Goal: Check status: Check status

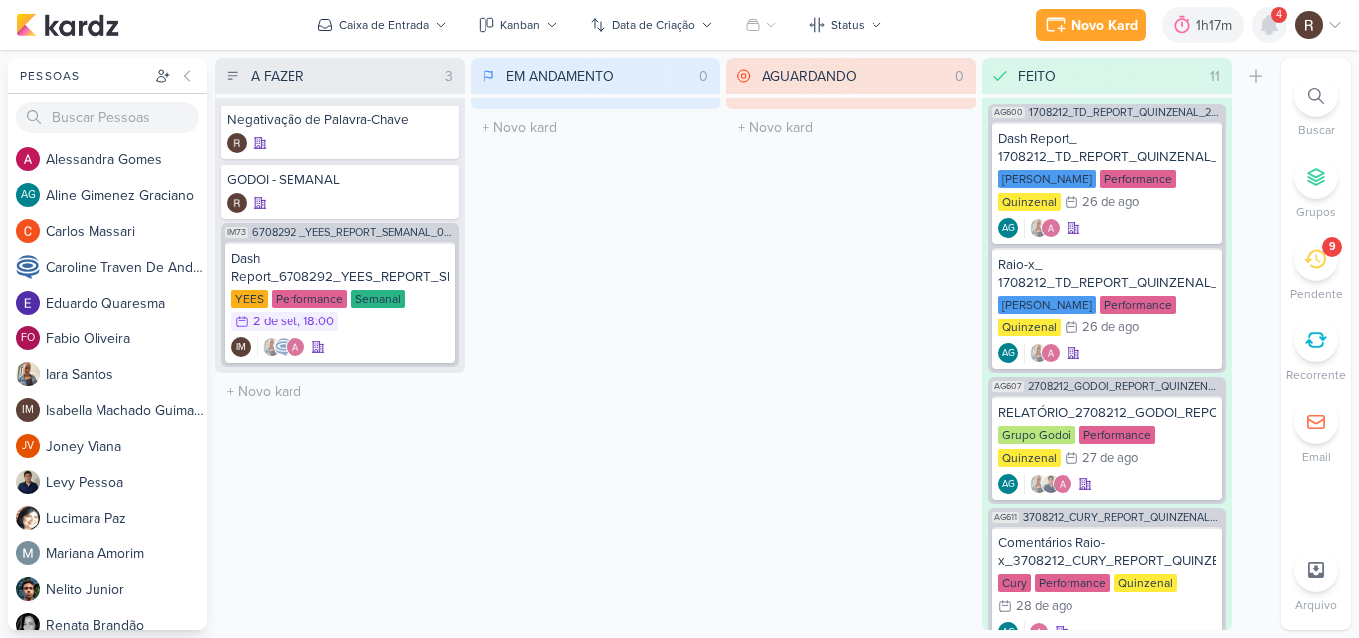
click at [1264, 23] on icon at bounding box center [1270, 25] width 16 height 18
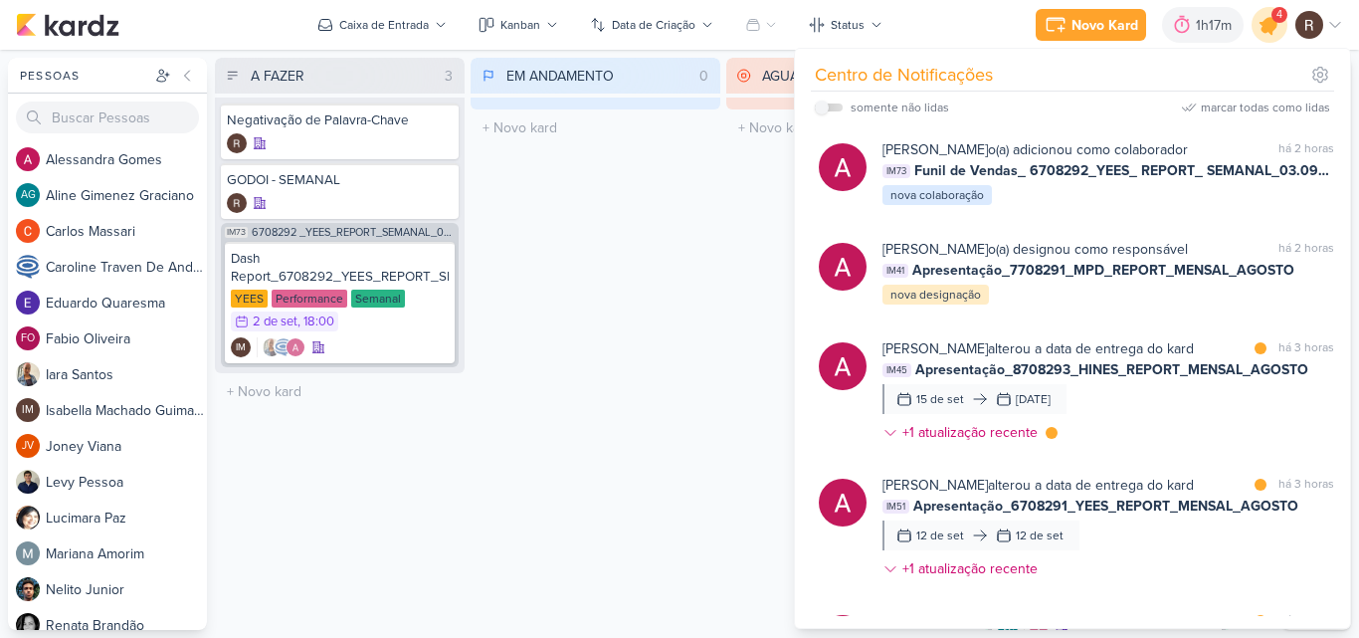
click at [1272, 37] on icon at bounding box center [1270, 25] width 34 height 34
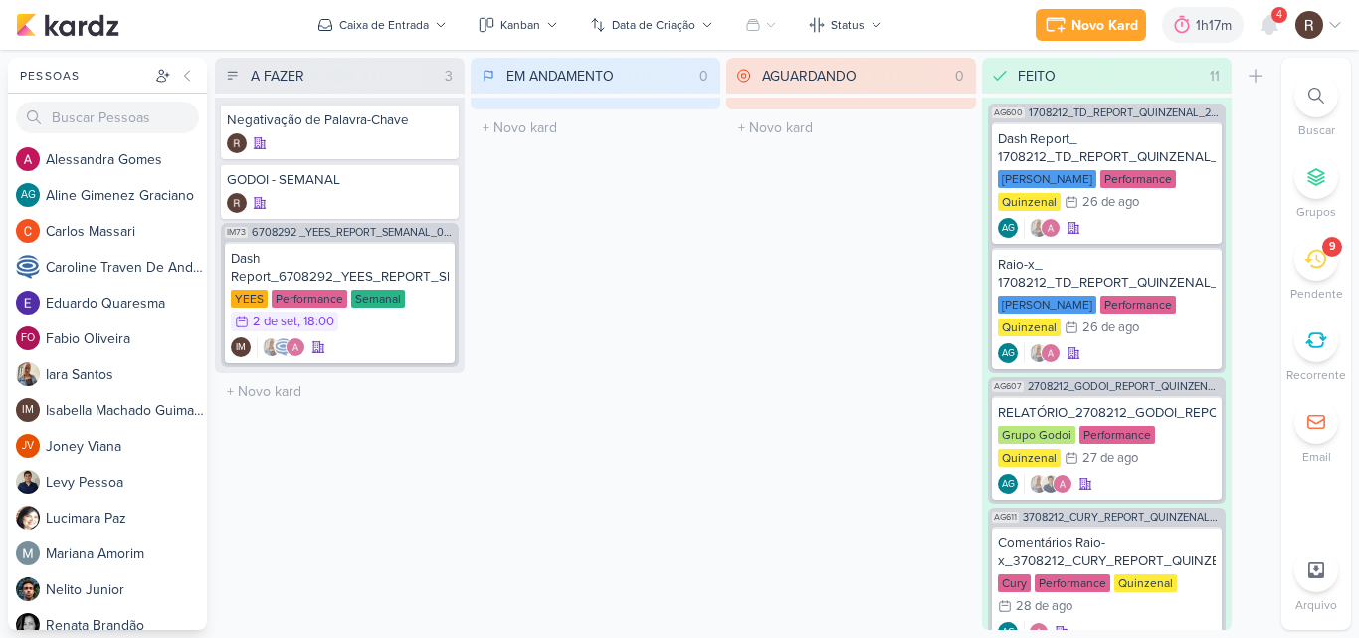
click at [1315, 259] on icon at bounding box center [1316, 259] width 22 height 22
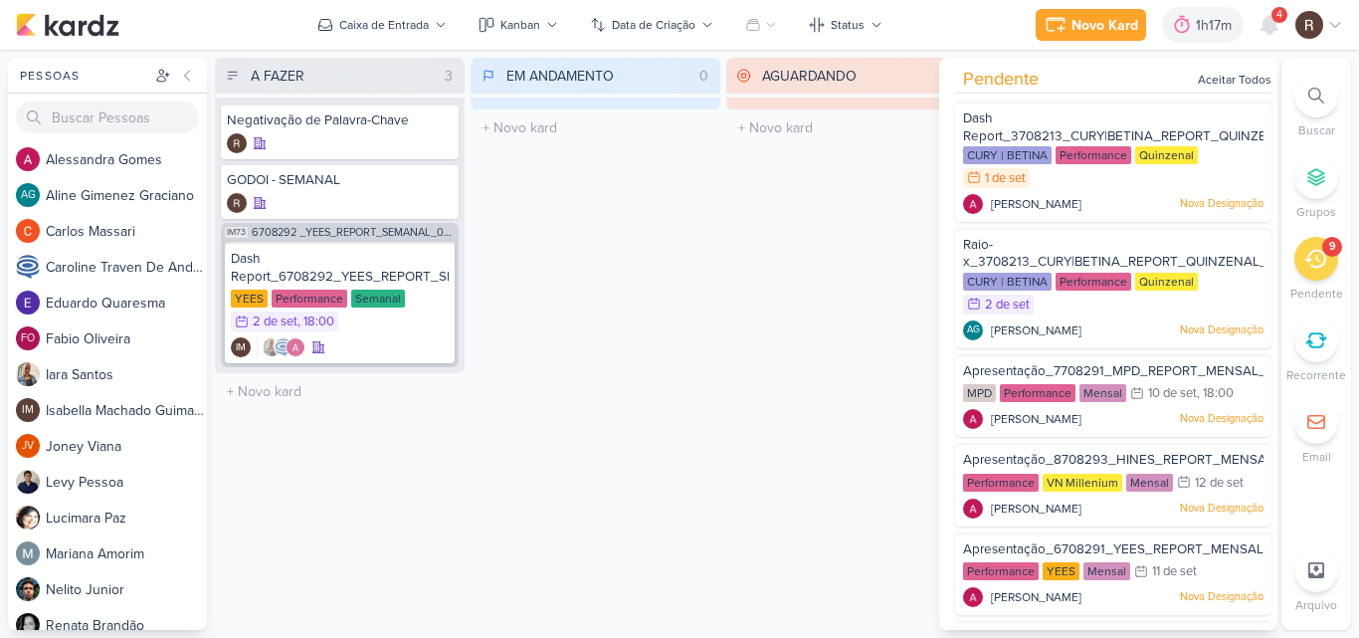
click at [693, 252] on div "EM ANDAMENTO 0 Mover Para Esquerda Mover Para Direita [GEOGRAPHIC_DATA] O títul…" at bounding box center [596, 344] width 250 height 572
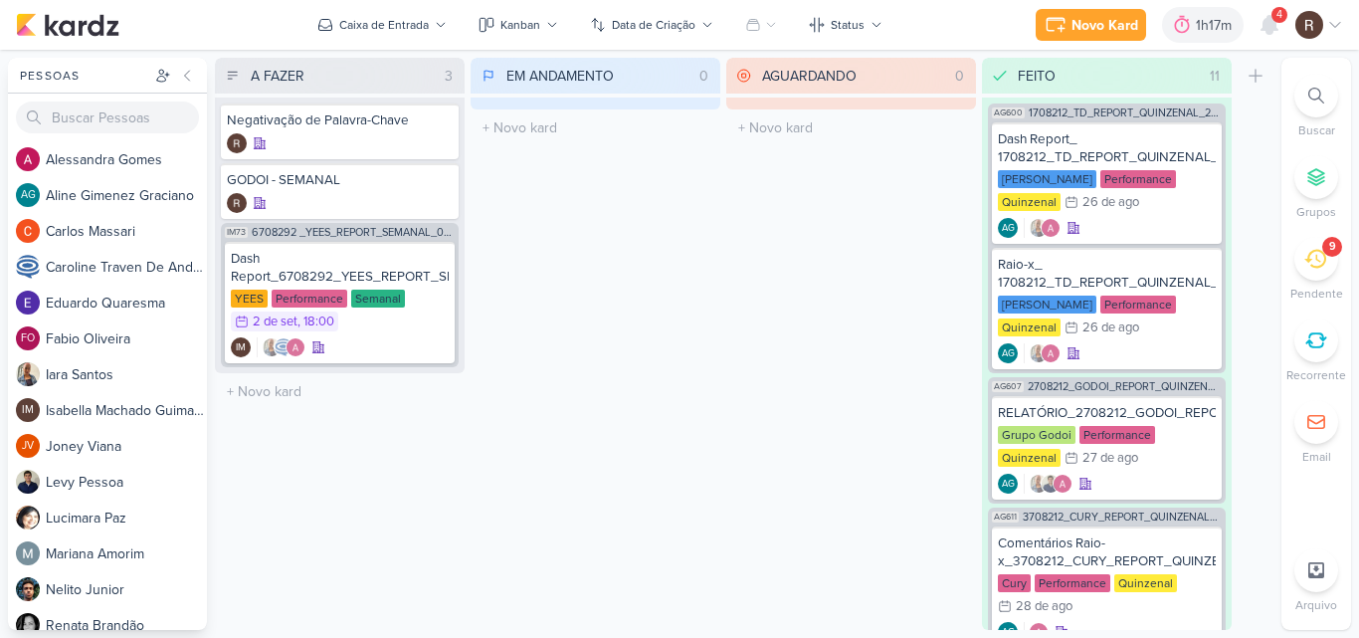
click at [676, 267] on div "EM ANDAMENTO 0 Mover Para Esquerda Mover Para Direita [GEOGRAPHIC_DATA] O títul…" at bounding box center [596, 344] width 250 height 572
click at [431, 273] on div at bounding box center [435, 262] width 28 height 28
click at [1273, 17] on div "4" at bounding box center [1280, 15] width 16 height 16
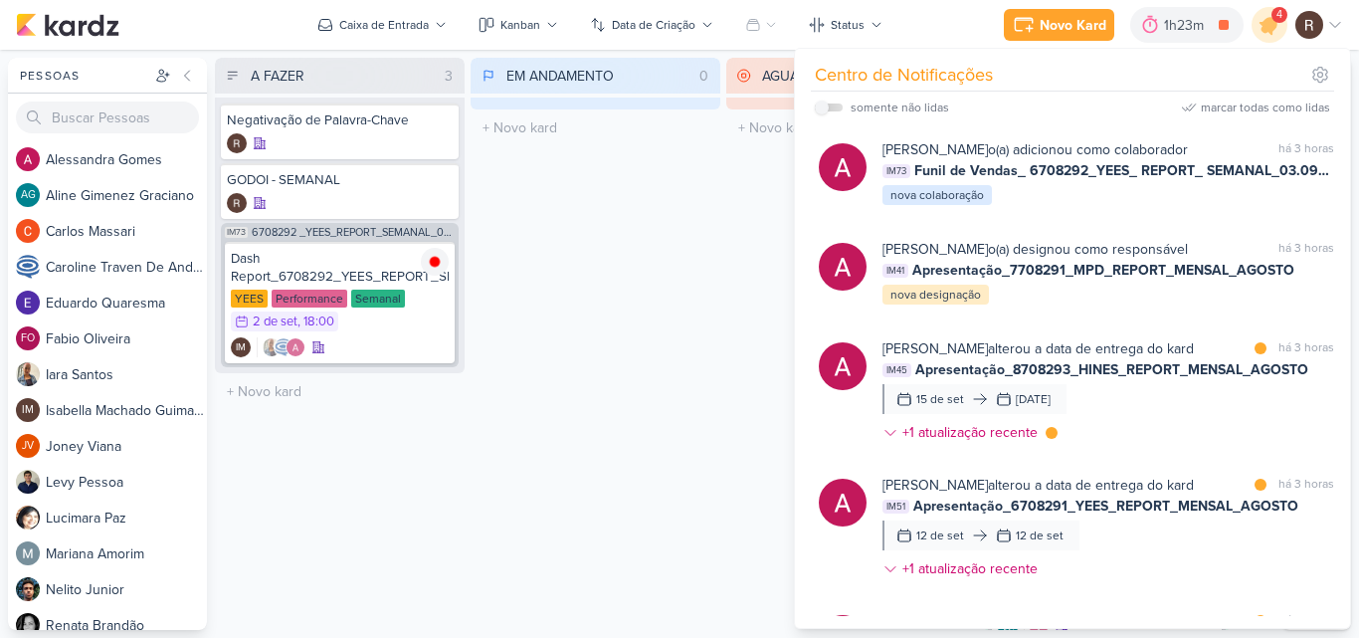
click at [636, 269] on div "EM ANDAMENTO 0 Mover Para Esquerda Mover Para Direita [GEOGRAPHIC_DATA] O títul…" at bounding box center [596, 344] width 250 height 572
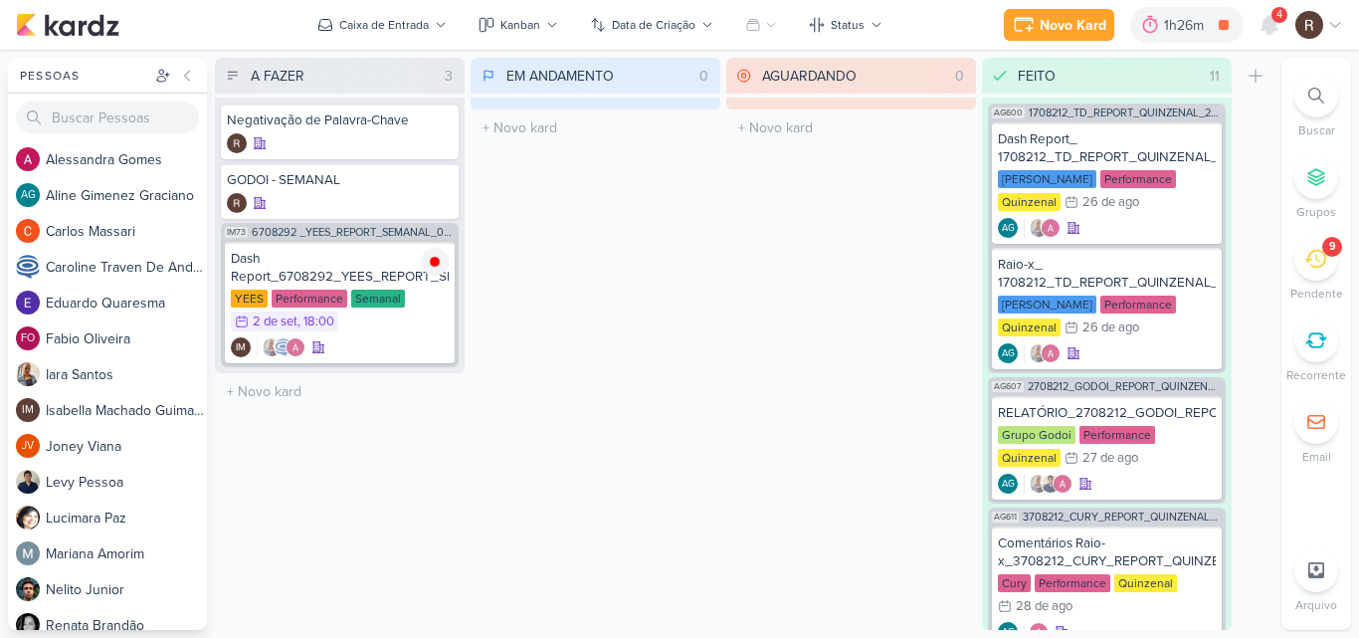
click at [1323, 273] on div "9" at bounding box center [1317, 259] width 44 height 44
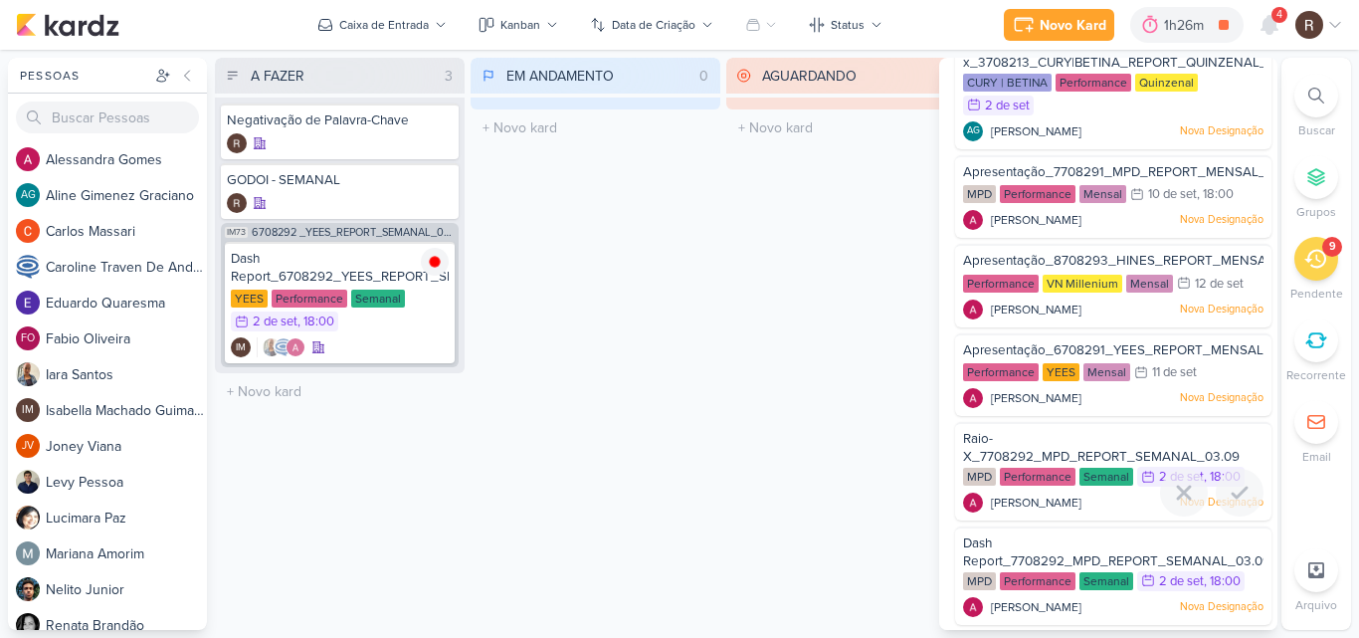
scroll to position [299, 0]
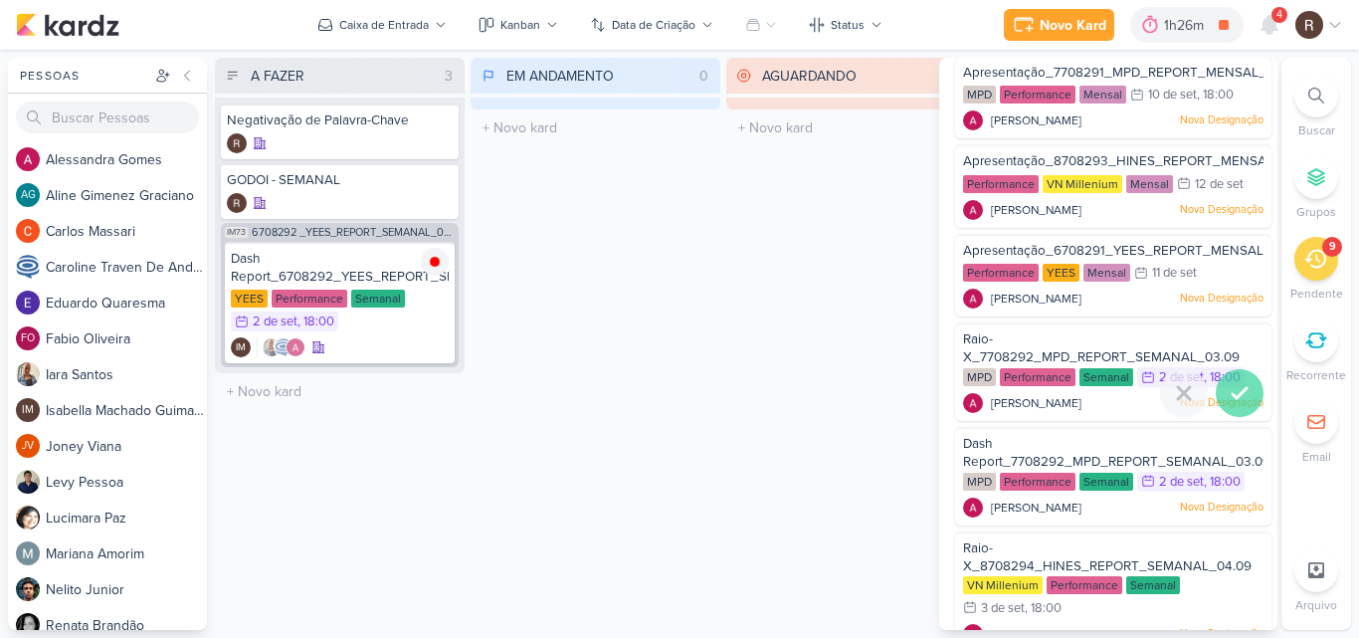
click at [1229, 388] on icon at bounding box center [1240, 393] width 24 height 24
click at [1231, 486] on icon at bounding box center [1240, 498] width 24 height 24
click at [716, 406] on div "EM ANDAMENTO 0 Mover Para Esquerda Mover Para Direita [GEOGRAPHIC_DATA] O títul…" at bounding box center [596, 344] width 250 height 572
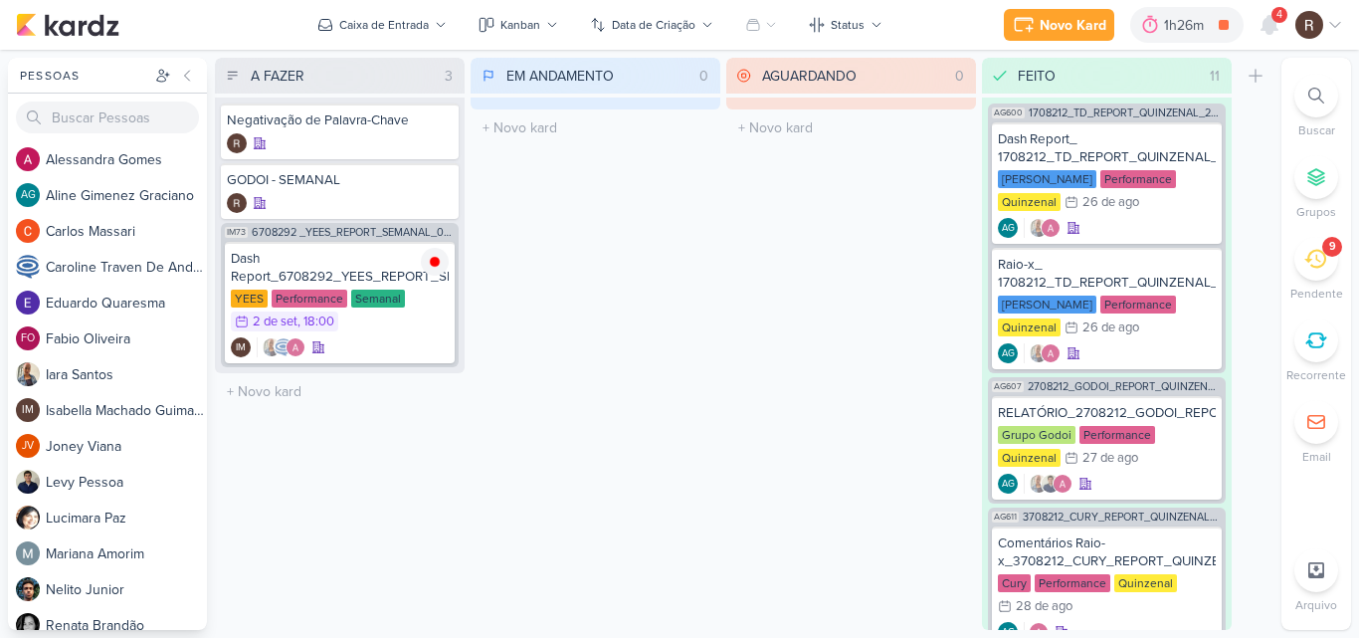
click at [735, 427] on div "AGUARDANDO 0 Mover Para Esquerda Mover Para Direita [GEOGRAPHIC_DATA] O título …" at bounding box center [851, 344] width 250 height 572
click at [688, 446] on div "EM ANDAMENTO 0 Mover Para Esquerda Mover Para Direita [GEOGRAPHIC_DATA] O títul…" at bounding box center [596, 344] width 250 height 572
click at [1316, 261] on icon at bounding box center [1316, 259] width 22 height 22
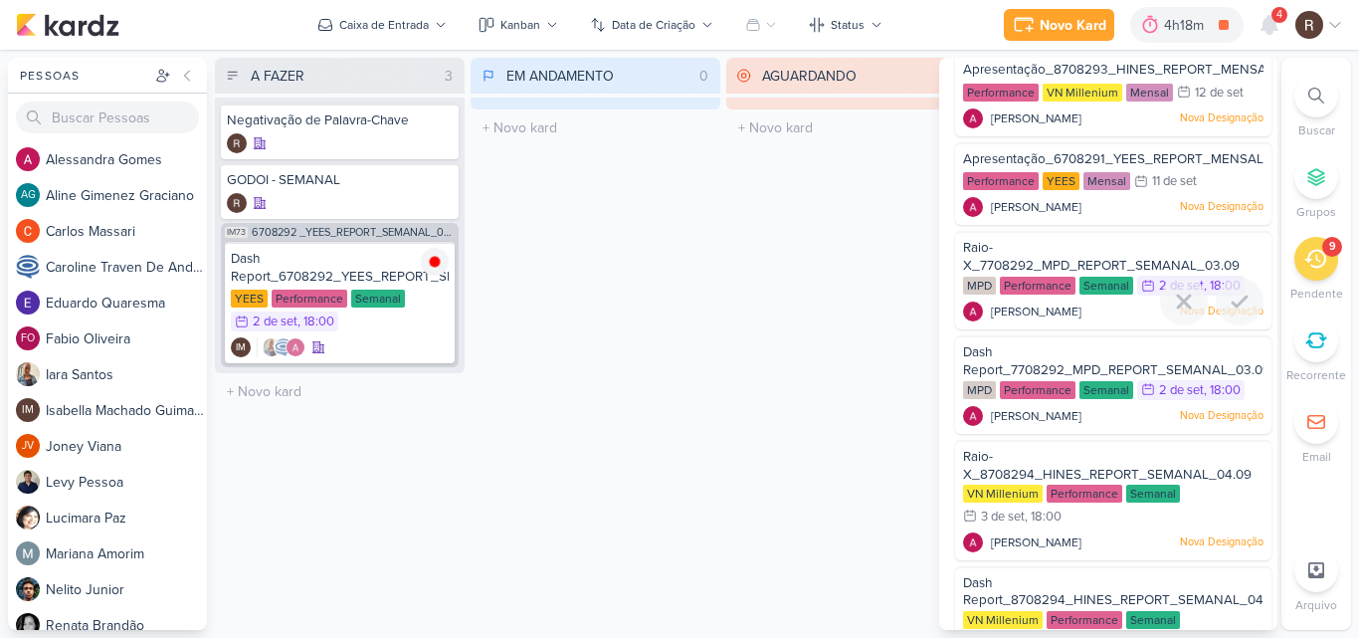
scroll to position [398, 0]
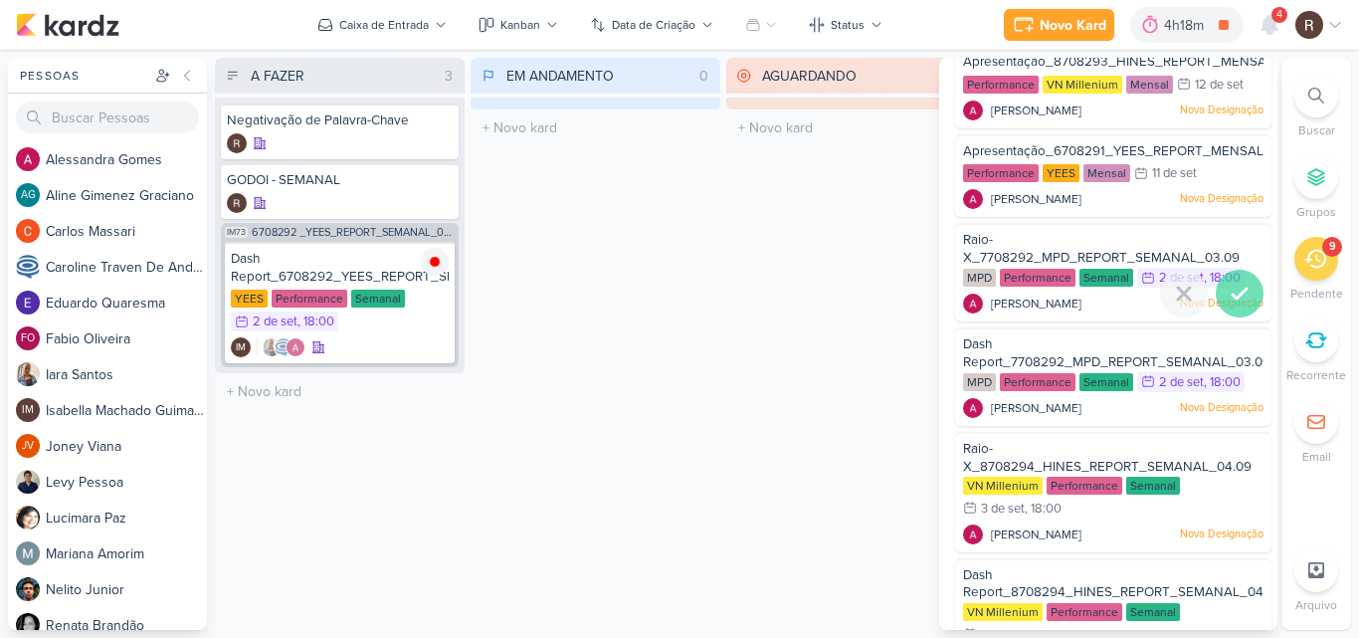
click at [1235, 300] on icon at bounding box center [1240, 294] width 24 height 24
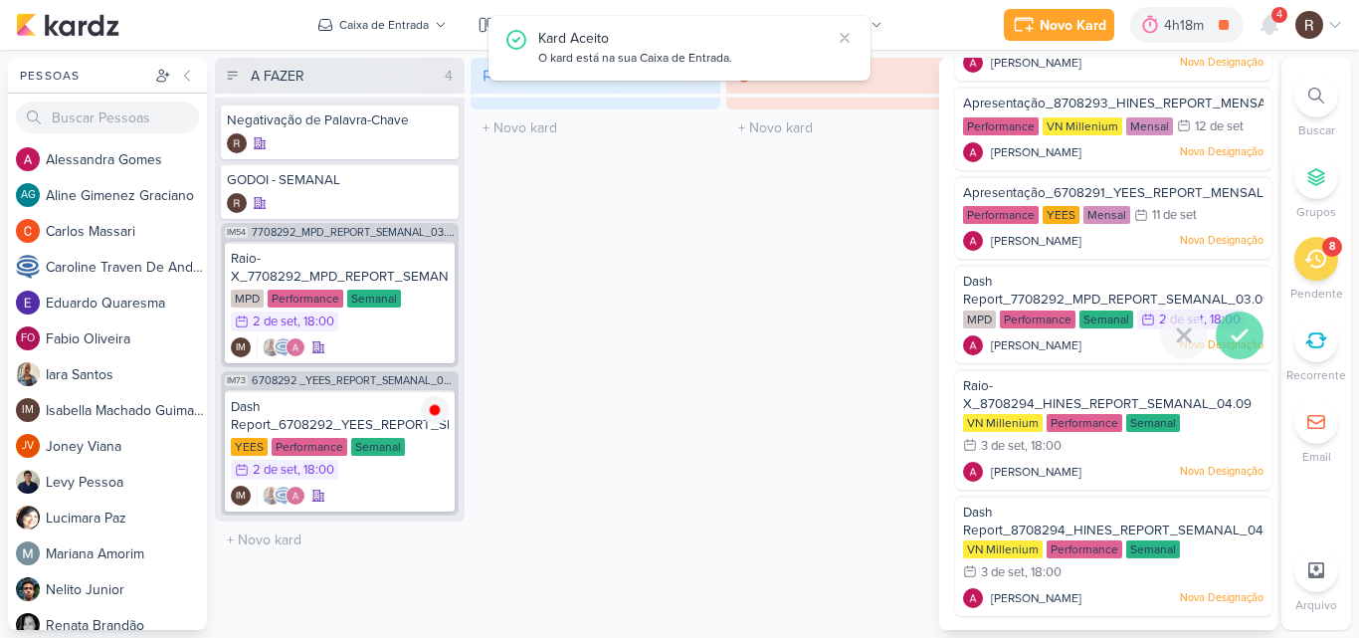
click at [1236, 330] on icon at bounding box center [1240, 335] width 24 height 24
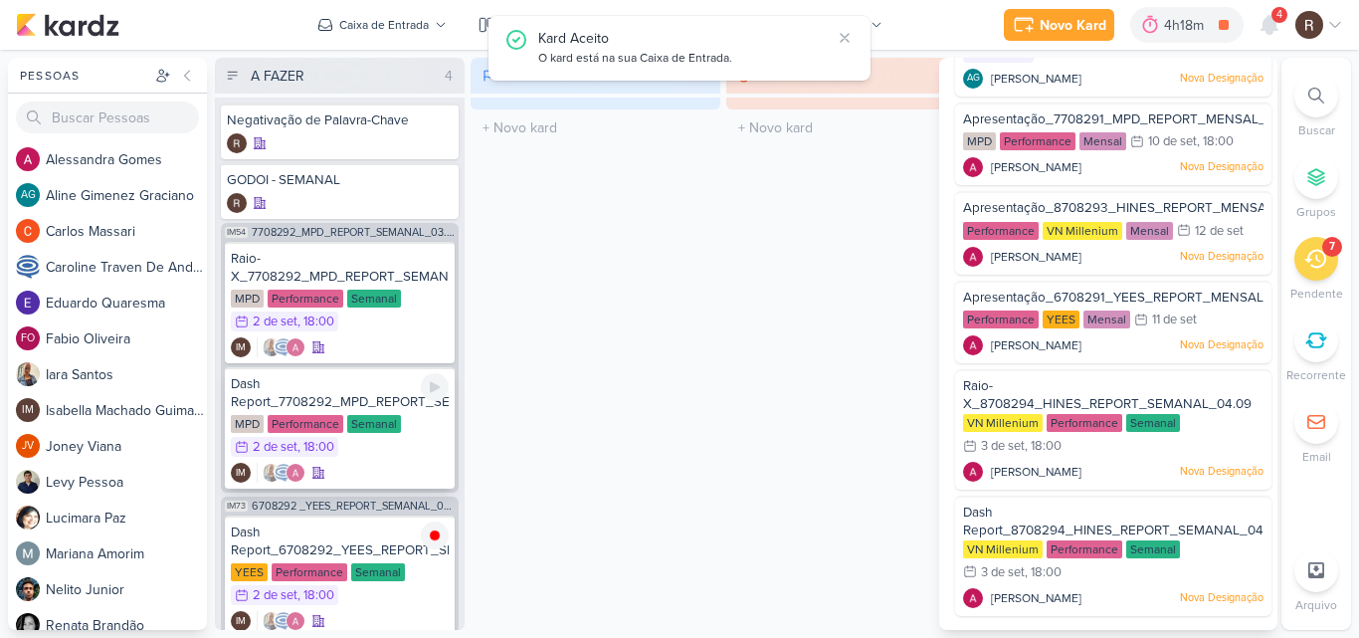
click at [435, 389] on icon at bounding box center [435, 387] width 10 height 11
click at [654, 419] on div "EM ANDAMENTO 0 Mover Para Esquerda Mover Para Direita [GEOGRAPHIC_DATA] O títul…" at bounding box center [596, 344] width 250 height 572
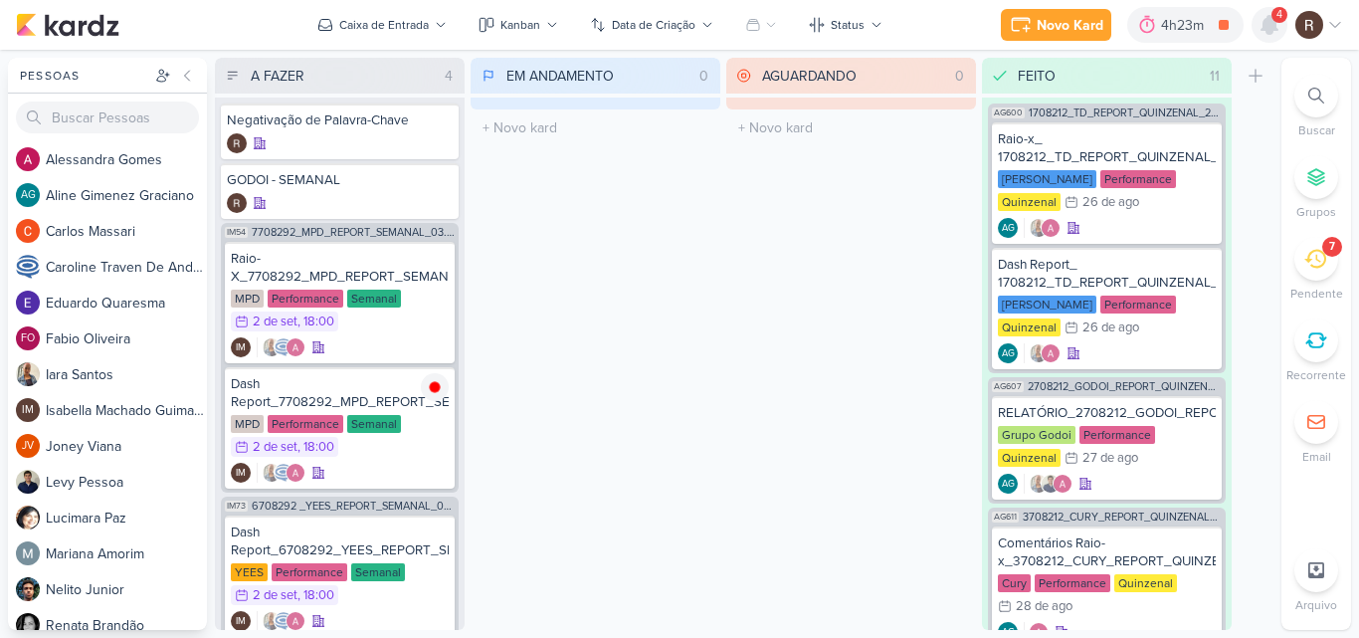
click at [1265, 30] on icon at bounding box center [1270, 25] width 16 height 18
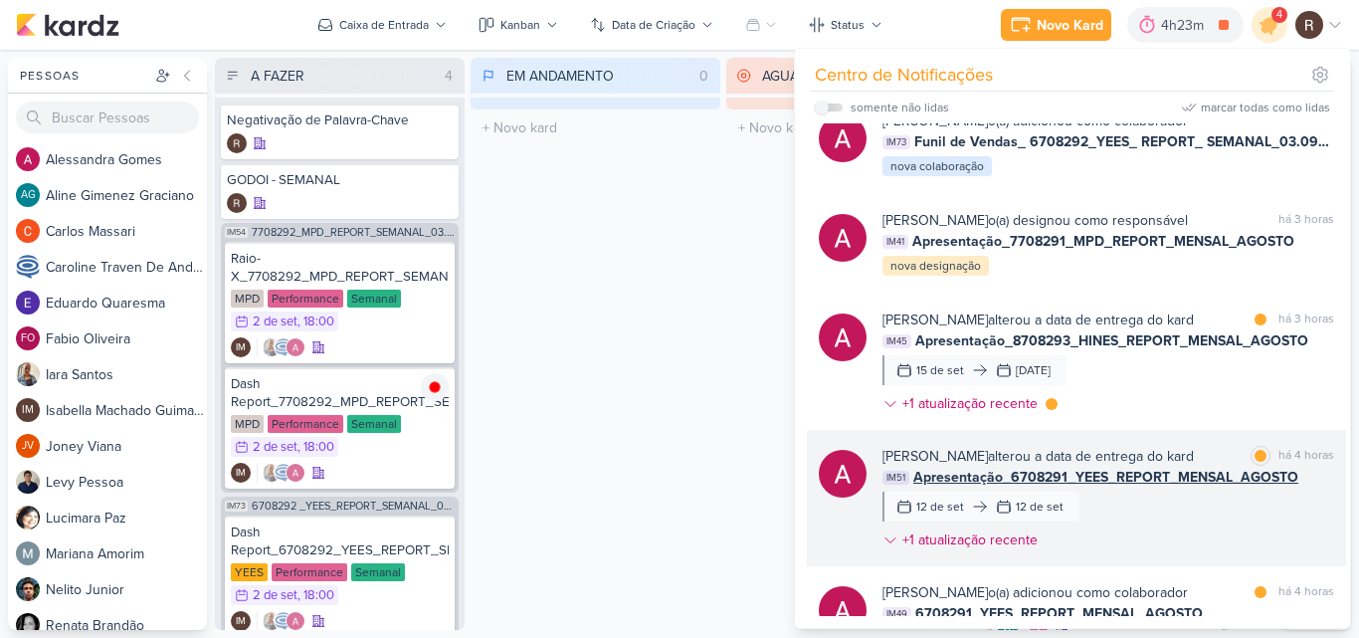
scroll to position [0, 0]
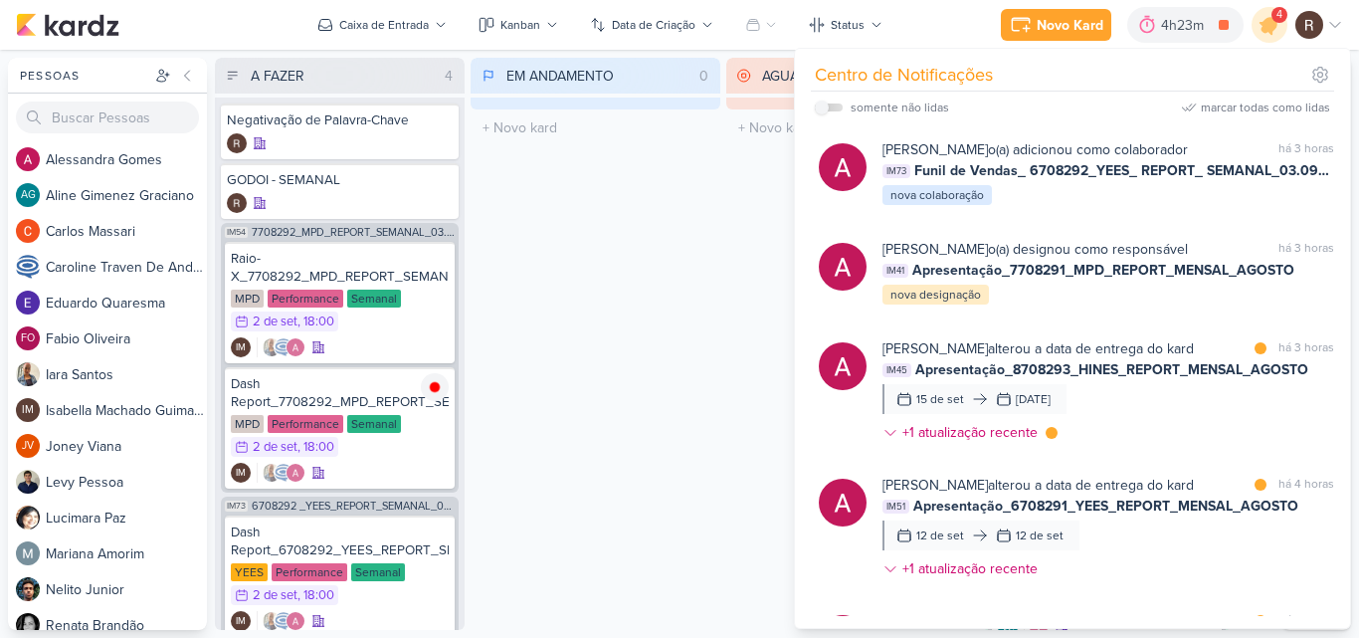
click at [680, 286] on div "EM ANDAMENTO 0 Mover Para Esquerda Mover Para Direita [GEOGRAPHIC_DATA] O títul…" at bounding box center [596, 344] width 250 height 572
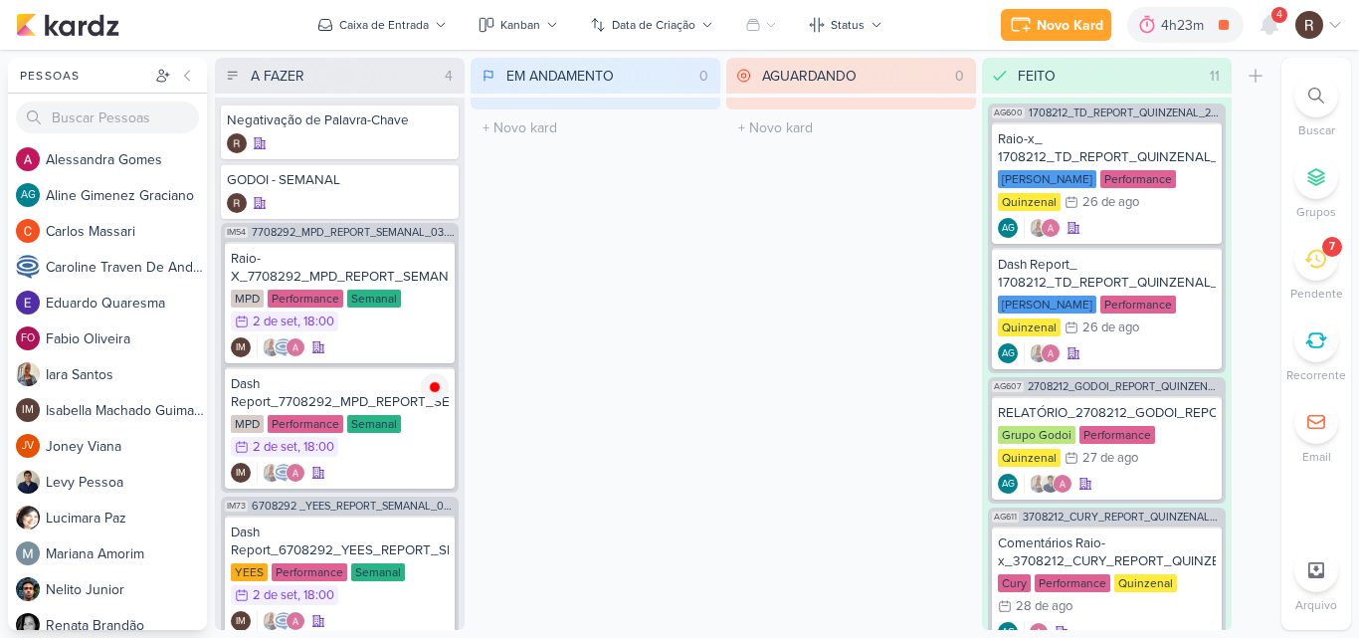
click at [1317, 268] on icon at bounding box center [1316, 259] width 22 height 19
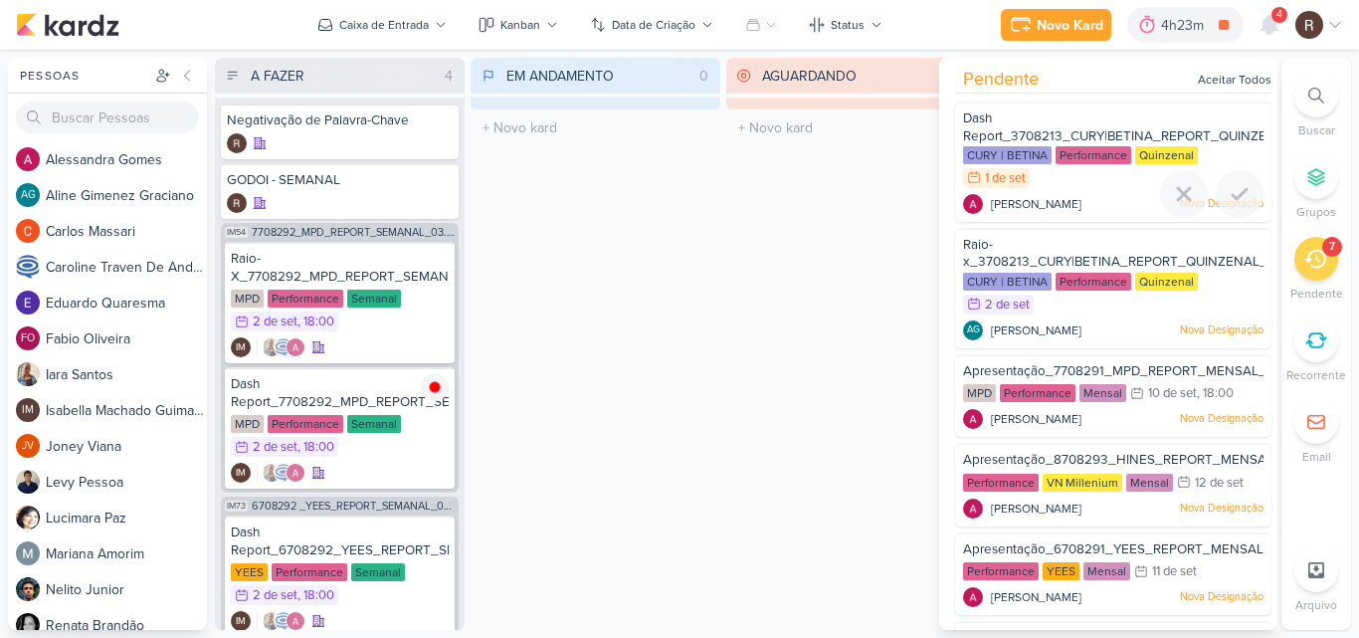
click at [1072, 154] on div "Performance" at bounding box center [1094, 155] width 76 height 18
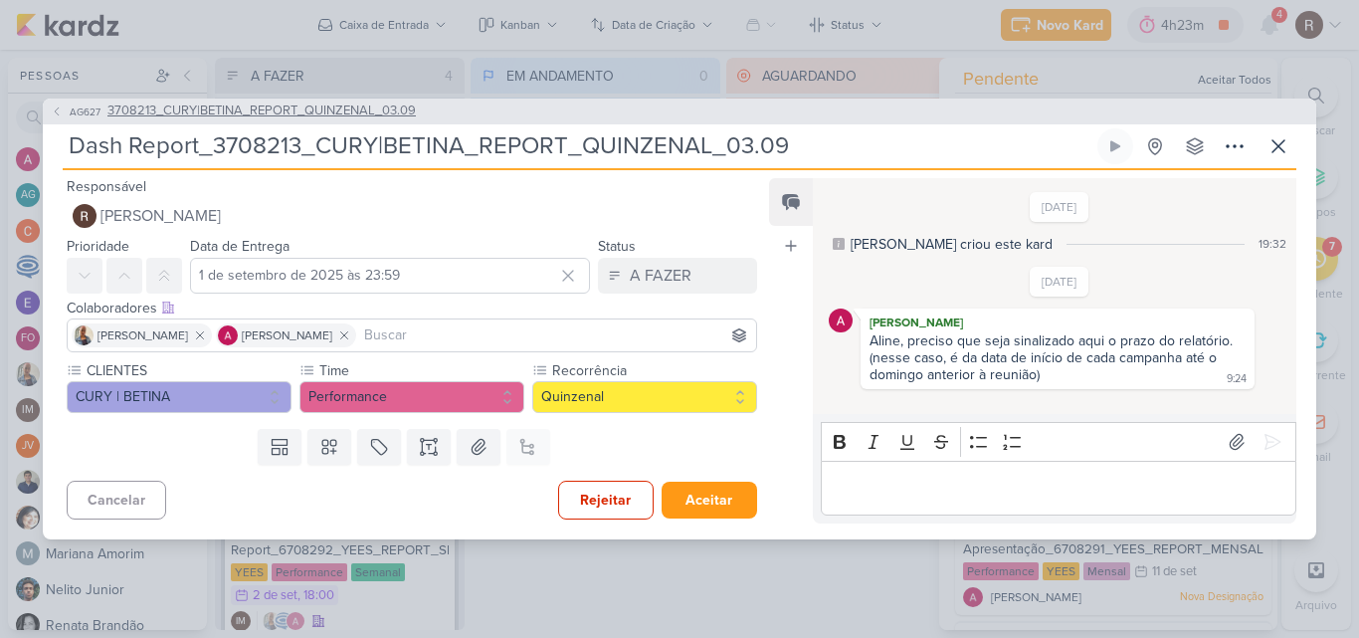
click at [393, 109] on span "3708213_CURY|BETINA_REPORT_QUINZENAL_03.09" at bounding box center [261, 111] width 308 height 20
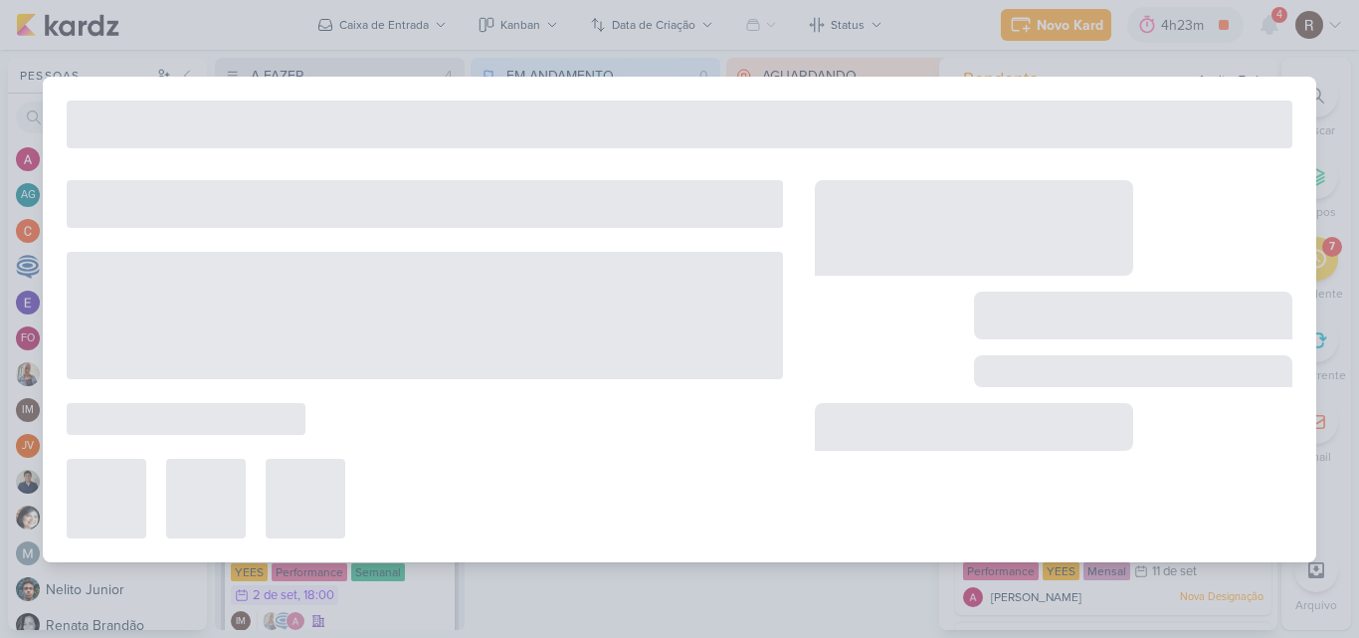
type input "3708213_CURY|BETINA_REPORT_QUINZENAL_03.09"
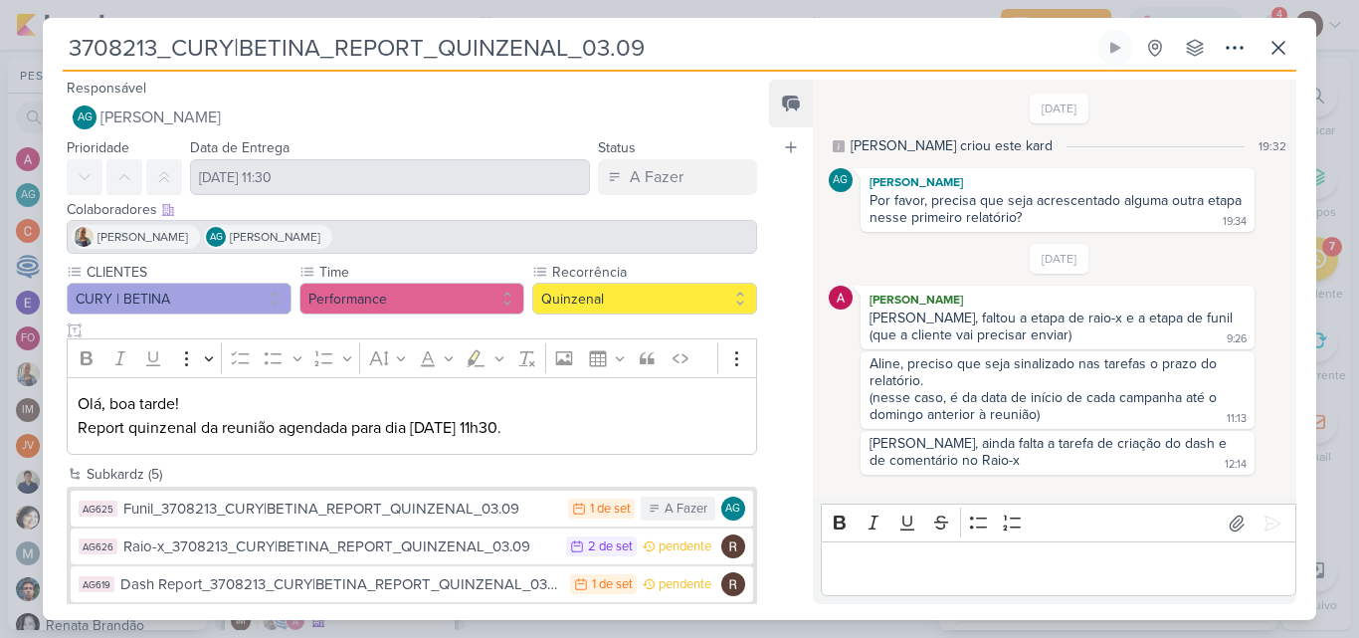
scroll to position [98, 0]
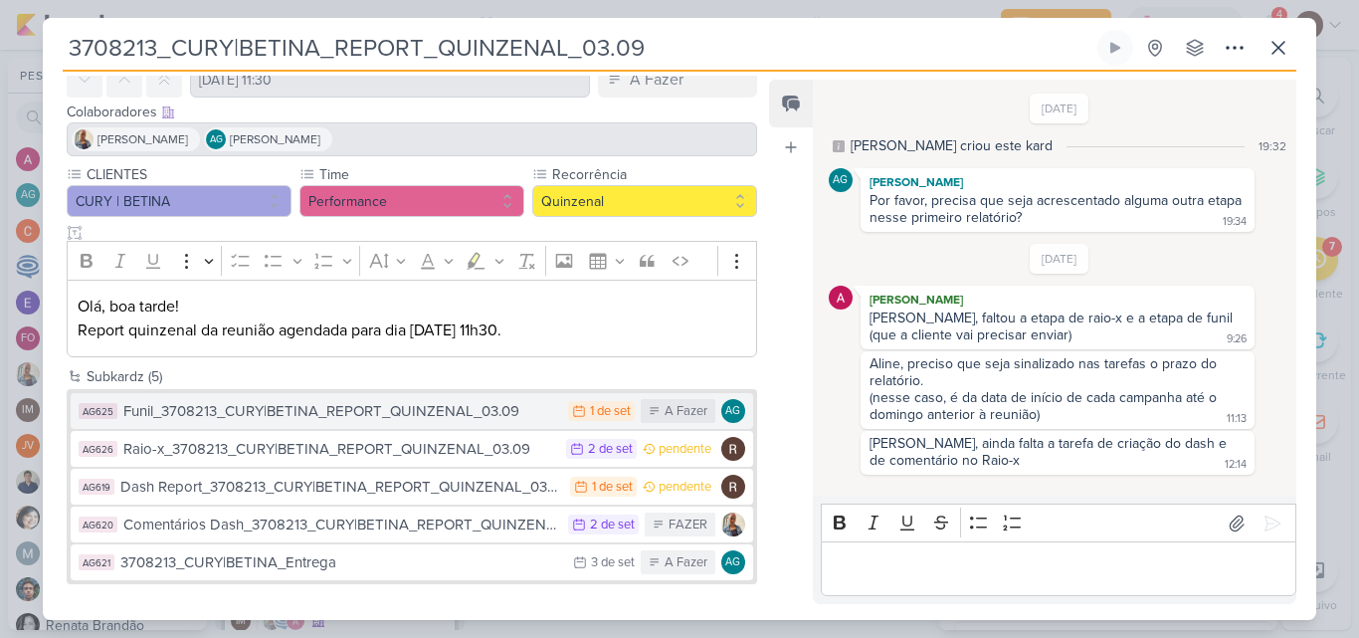
click at [497, 410] on div "Funil_3708213_CURY|BETINA_REPORT_QUINZENAL_03.09" at bounding box center [340, 411] width 435 height 23
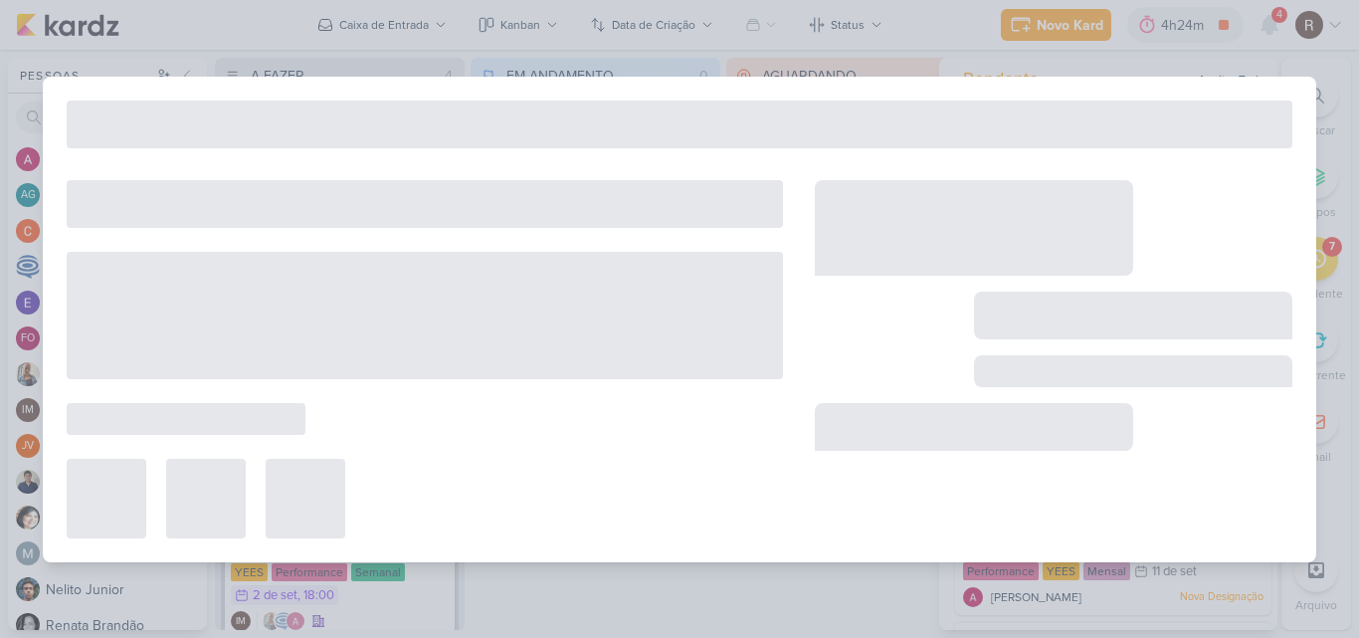
type input "Funil_3708213_CURY|BETINA_REPORT_QUINZENAL_03.09"
type input "1 de setembro de 2025 às 23:59"
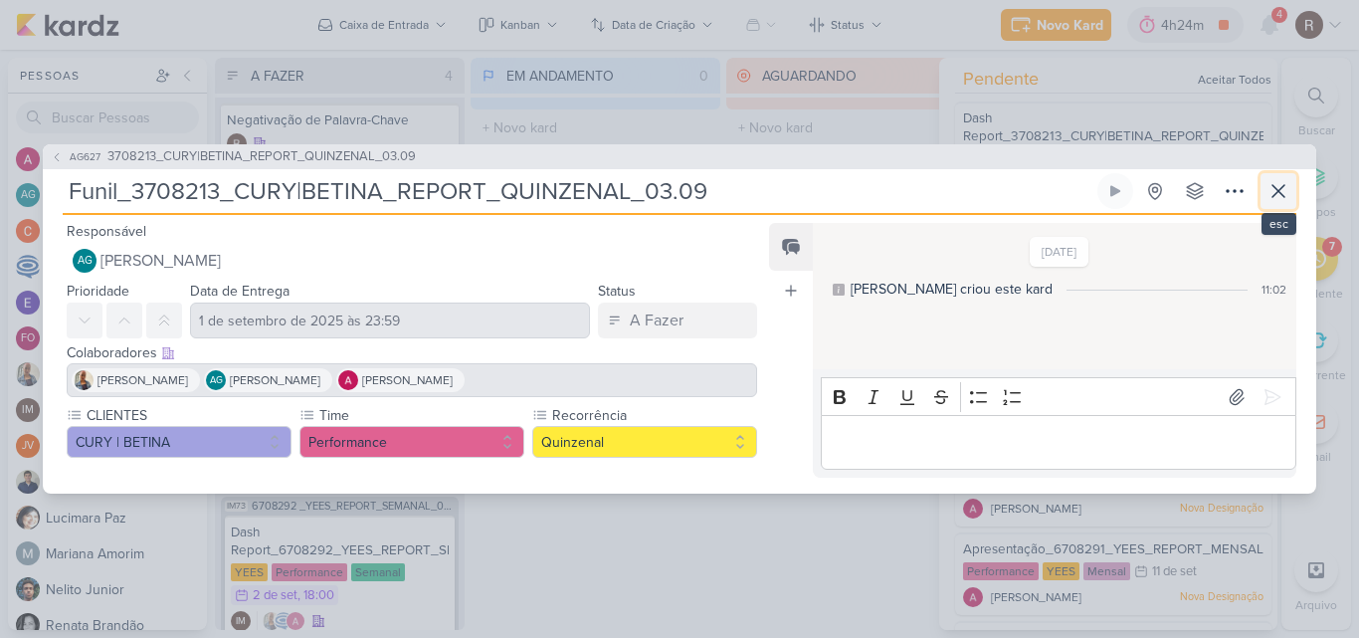
click at [1278, 185] on icon at bounding box center [1279, 191] width 24 height 24
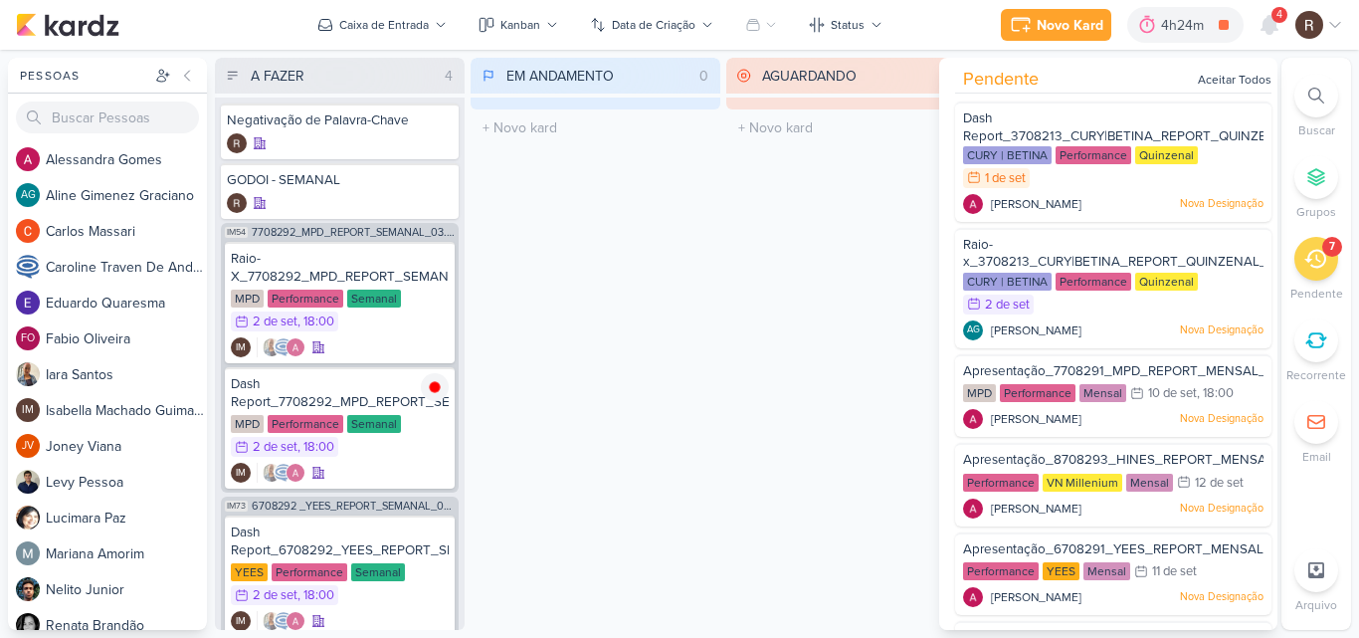
click at [794, 296] on div "AGUARDANDO 0 Mover Para Esquerda Mover Para Direita [GEOGRAPHIC_DATA] O título …" at bounding box center [851, 344] width 250 height 572
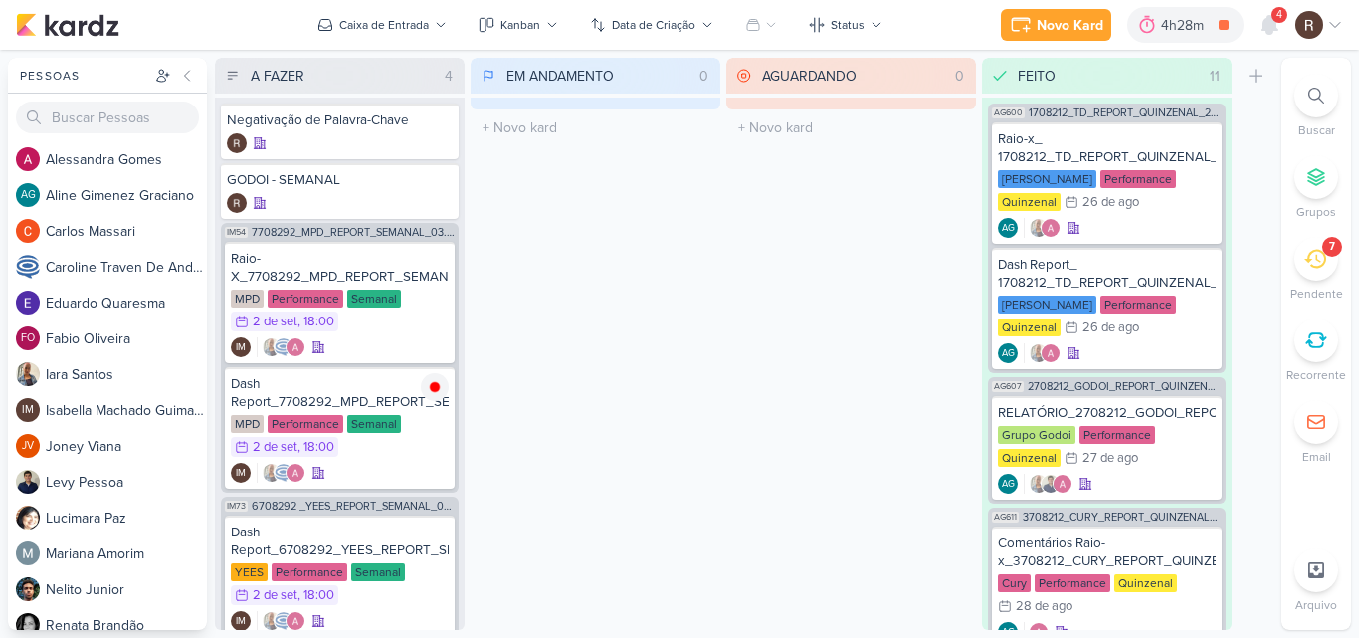
click at [1317, 265] on icon at bounding box center [1316, 259] width 22 height 22
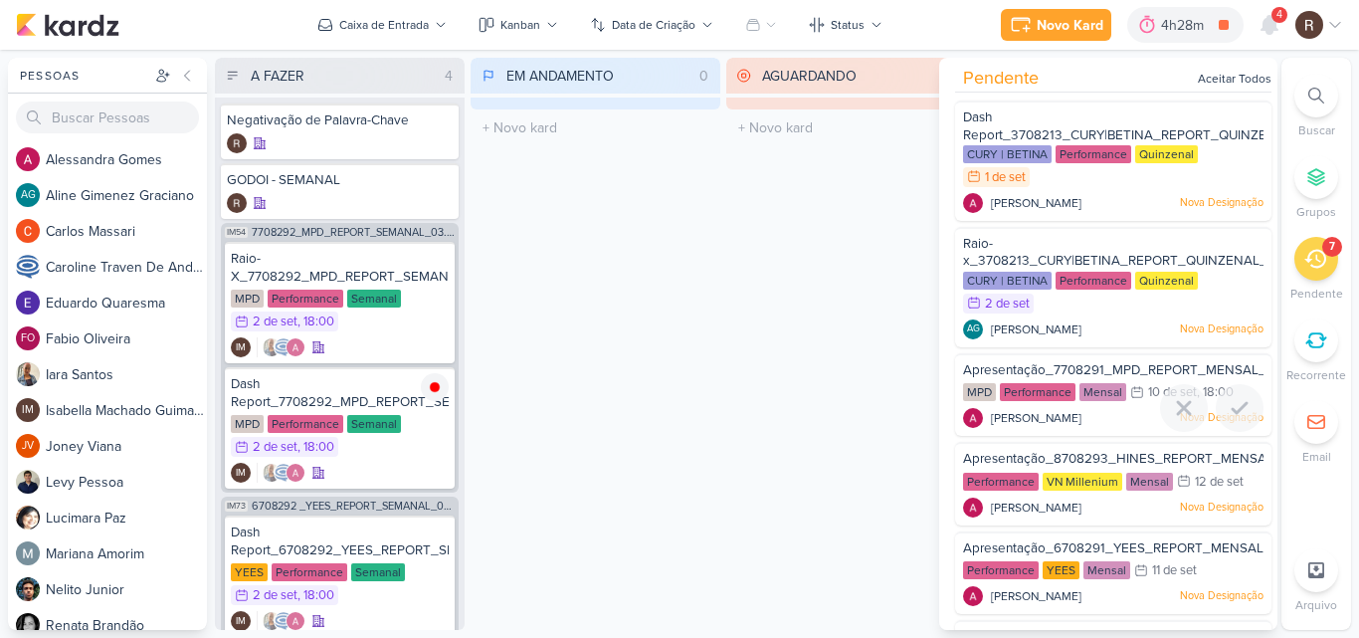
scroll to position [0, 0]
click at [1057, 238] on div "Raio-x_3708213_CURY|BETINA_REPORT_QUINZENAL_03.09" at bounding box center [1113, 254] width 301 height 37
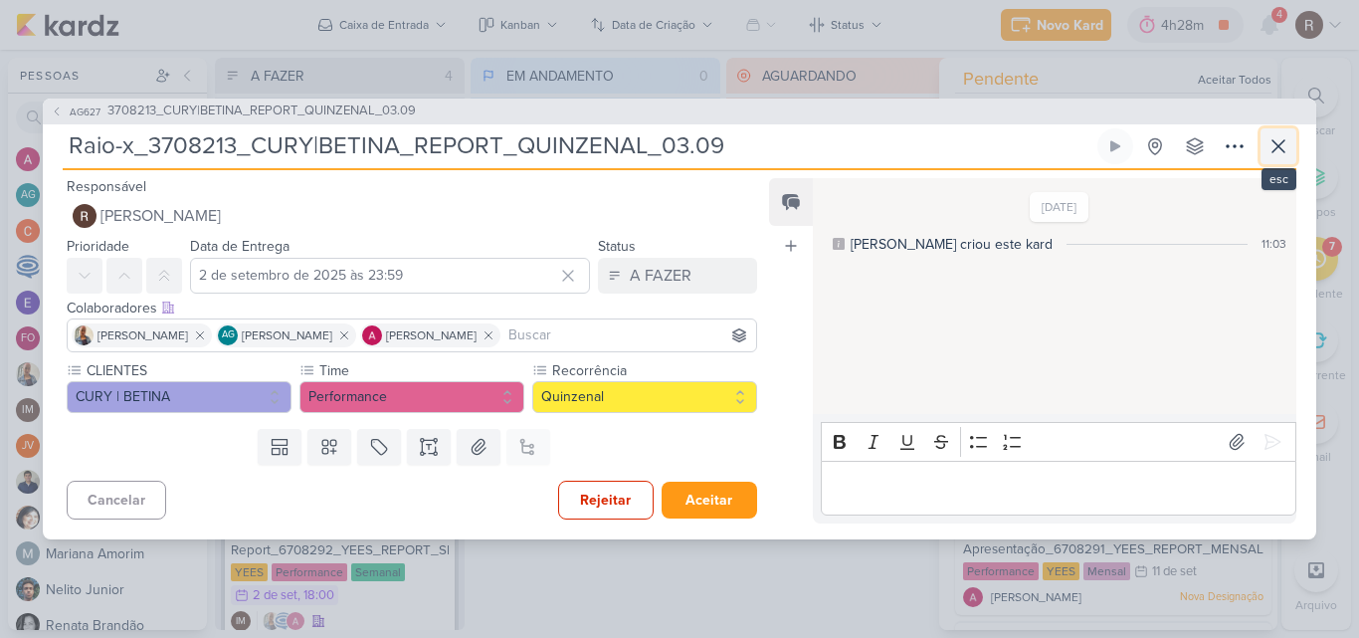
click at [1286, 146] on icon at bounding box center [1279, 146] width 24 height 24
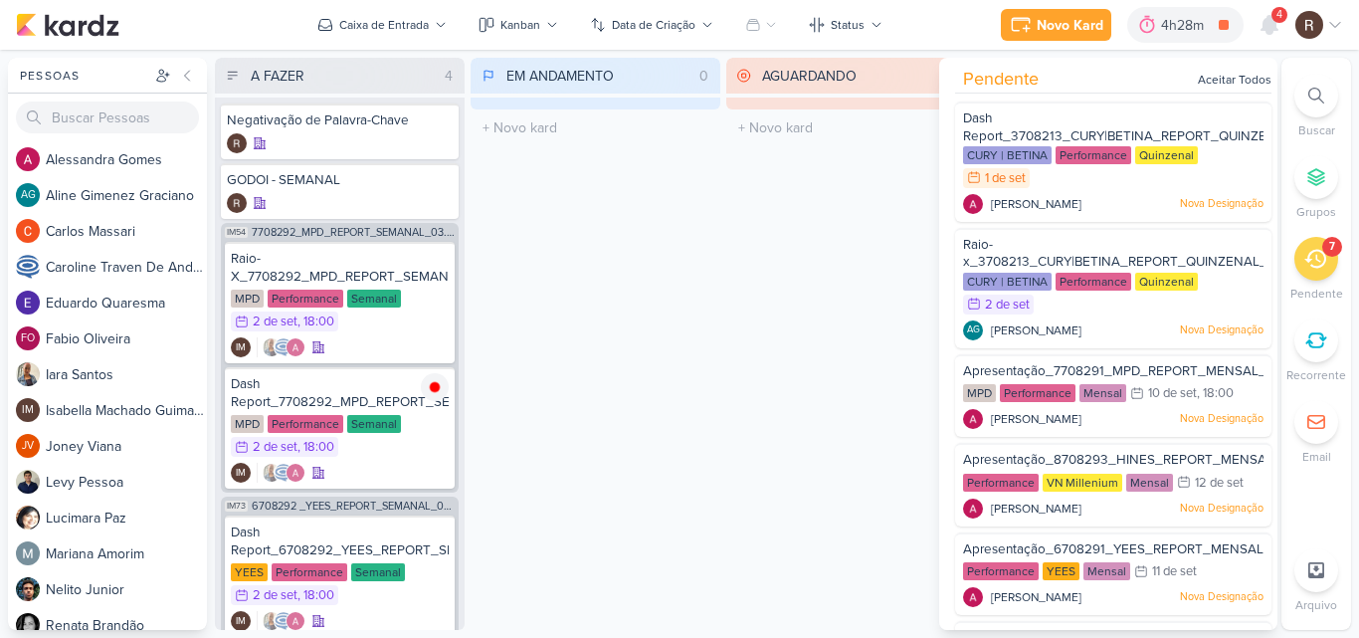
click at [814, 411] on div "AGUARDANDO 0 Mover Para Esquerda Mover Para Direita [GEOGRAPHIC_DATA] O título …" at bounding box center [851, 344] width 250 height 572
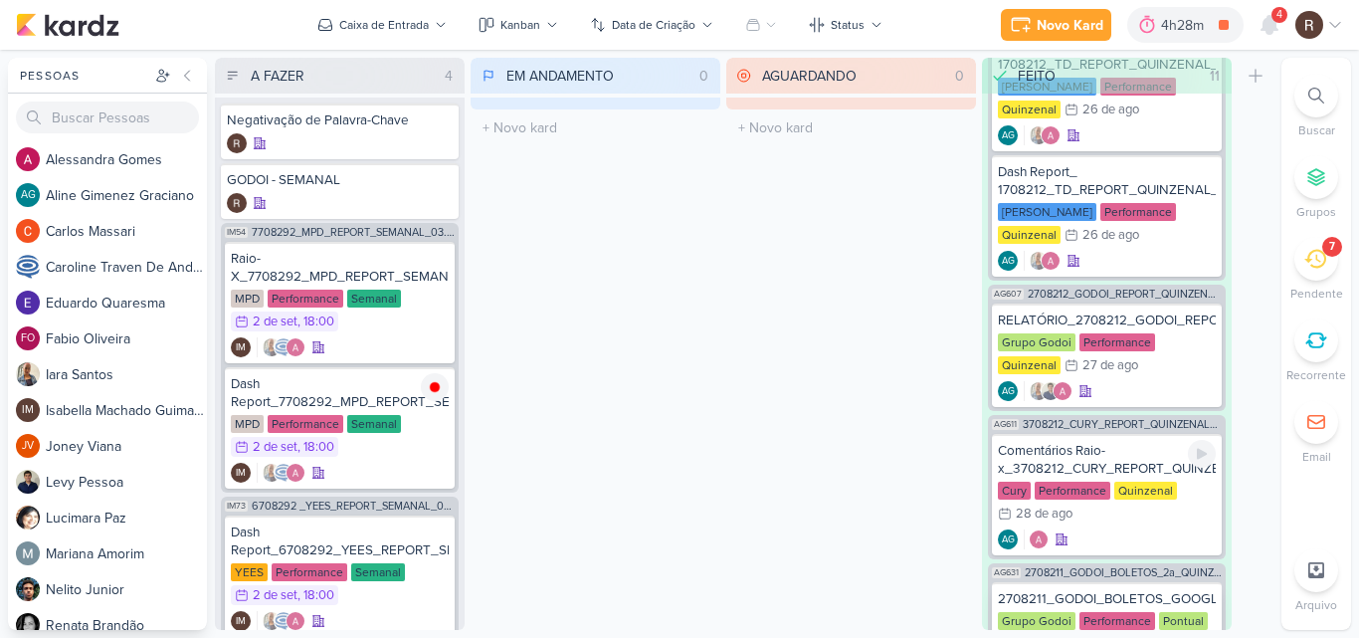
scroll to position [199, 0]
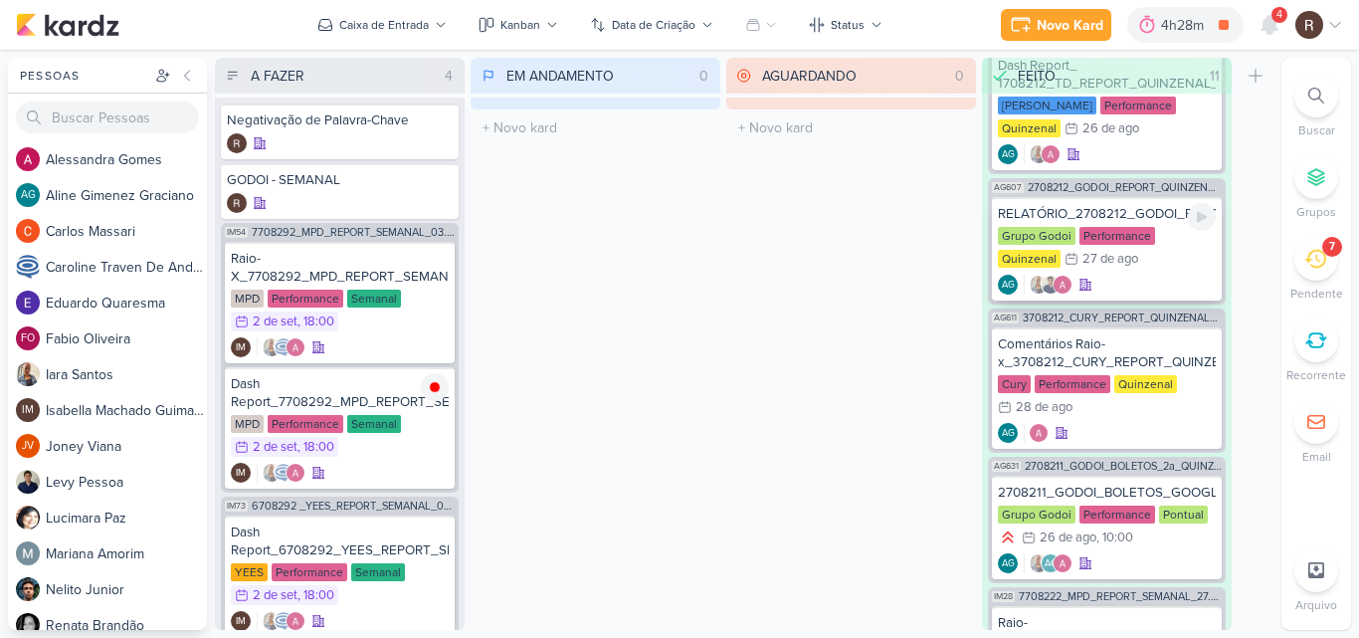
click at [1128, 267] on div "27/8 [DATE]" at bounding box center [1102, 259] width 74 height 20
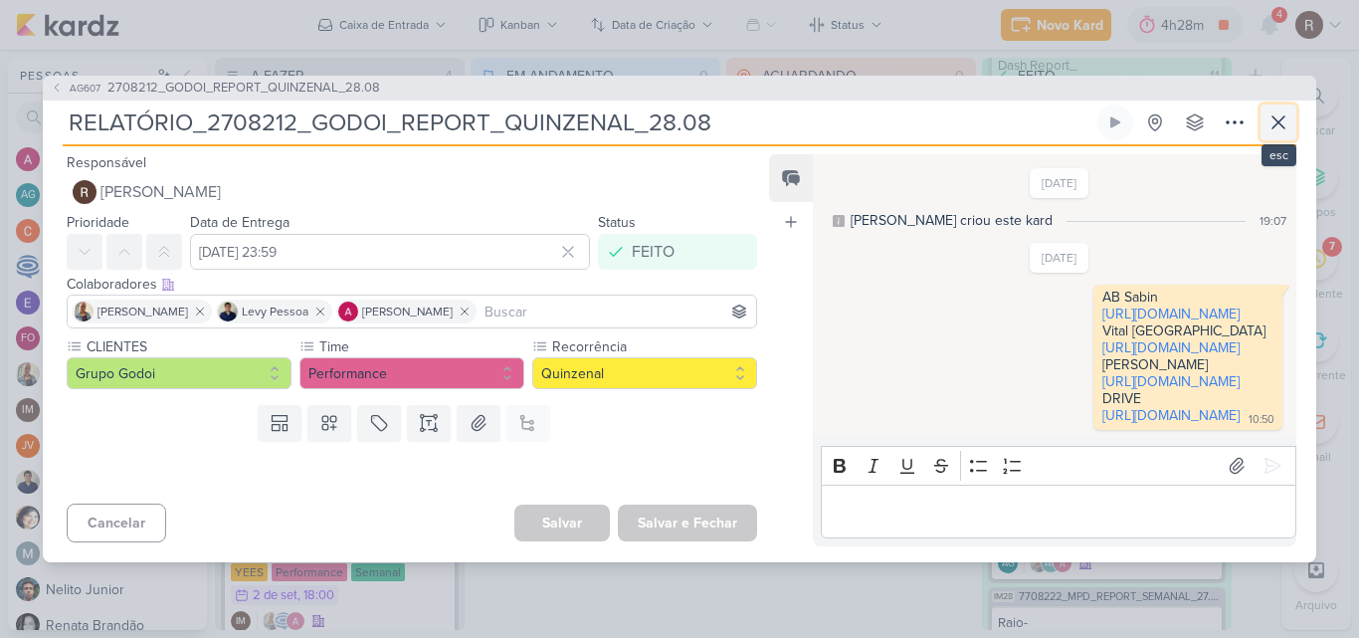
click at [1273, 116] on icon at bounding box center [1279, 122] width 12 height 12
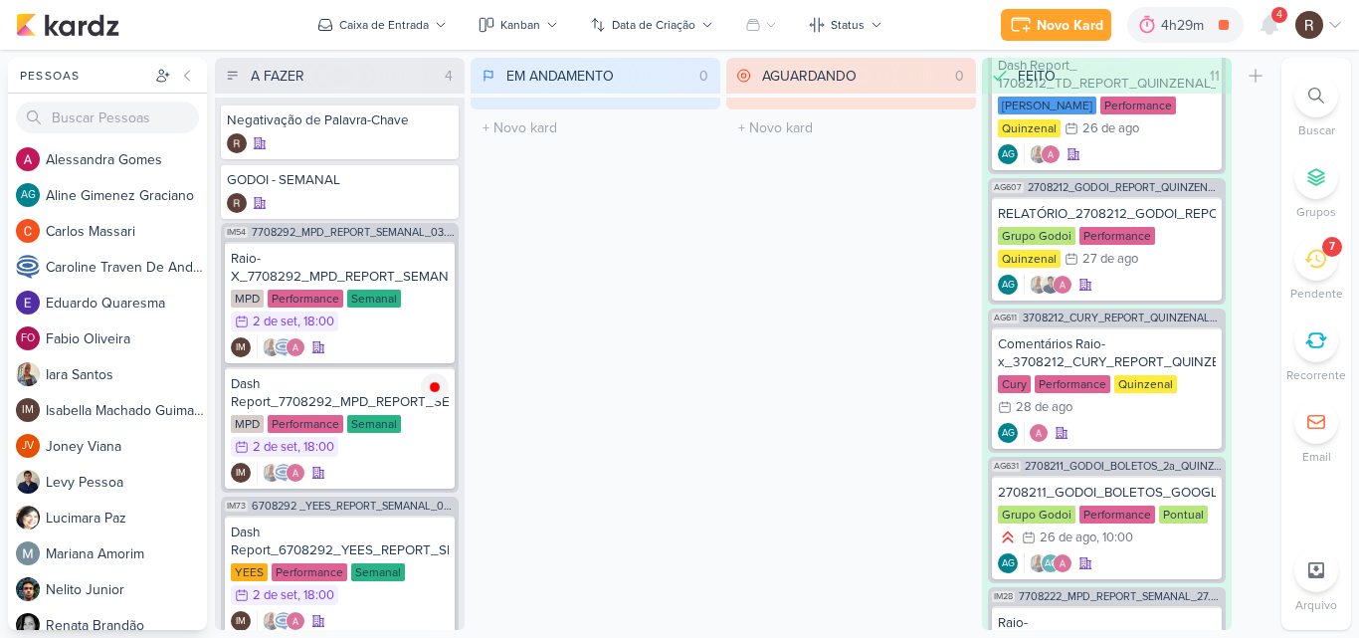
click at [787, 341] on div "AGUARDANDO 0 Mover Para Esquerda Mover Para Direita [GEOGRAPHIC_DATA] O título …" at bounding box center [851, 344] width 250 height 572
click at [372, 287] on div "Raio-X_7708292_MPD_REPORT_SEMANAL_03.09 MPD Performance Semanal 2/9 [DATE] 18:00" at bounding box center [340, 302] width 230 height 121
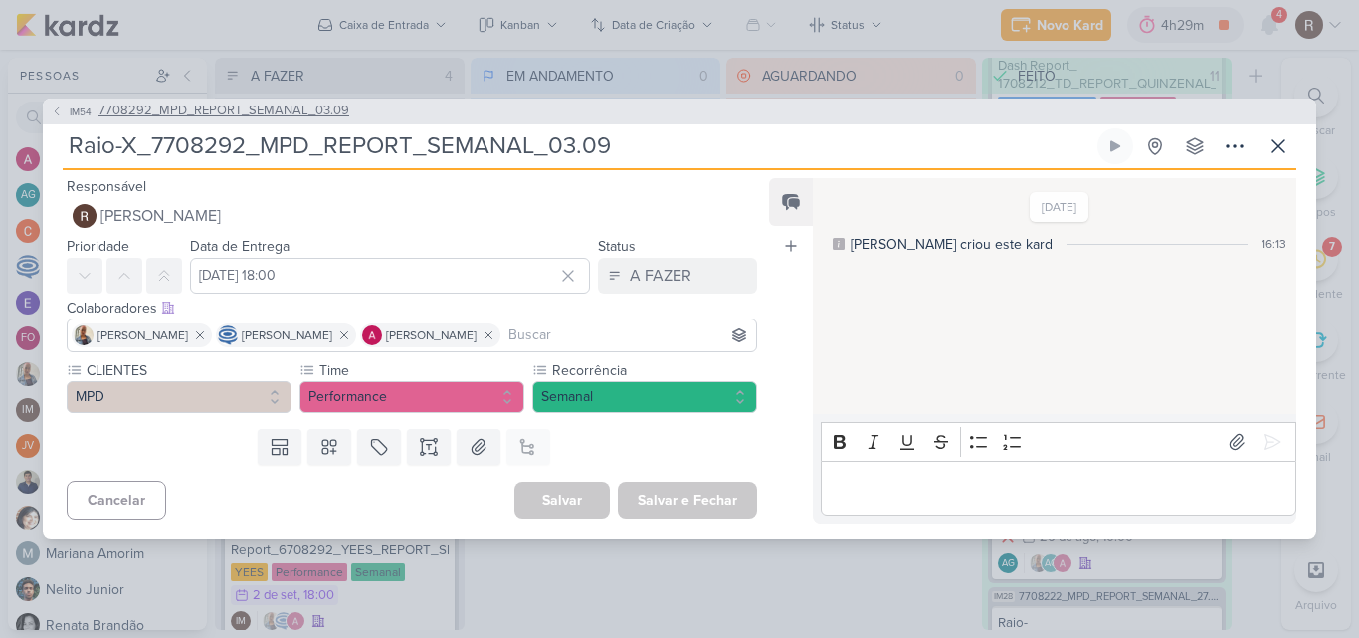
click at [328, 108] on span "7708292_MPD_REPORT_SEMANAL_03.09" at bounding box center [224, 111] width 251 height 20
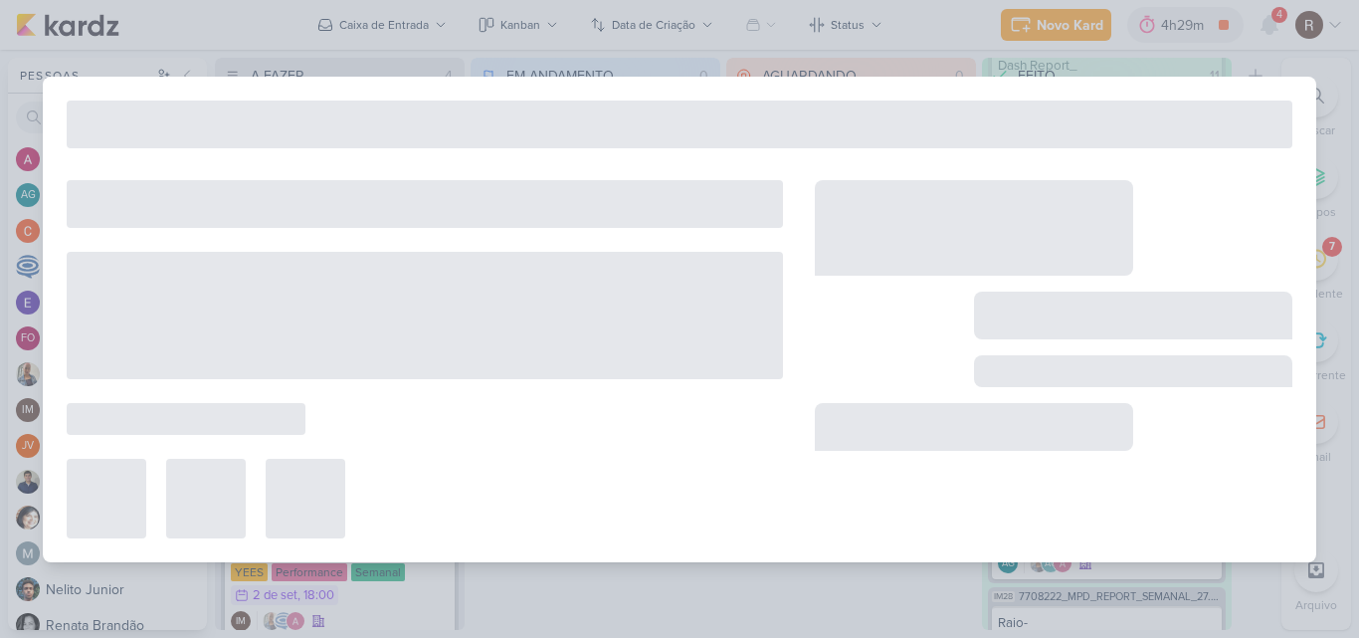
type input "7708292_MPD_REPORT_SEMANAL_03.09"
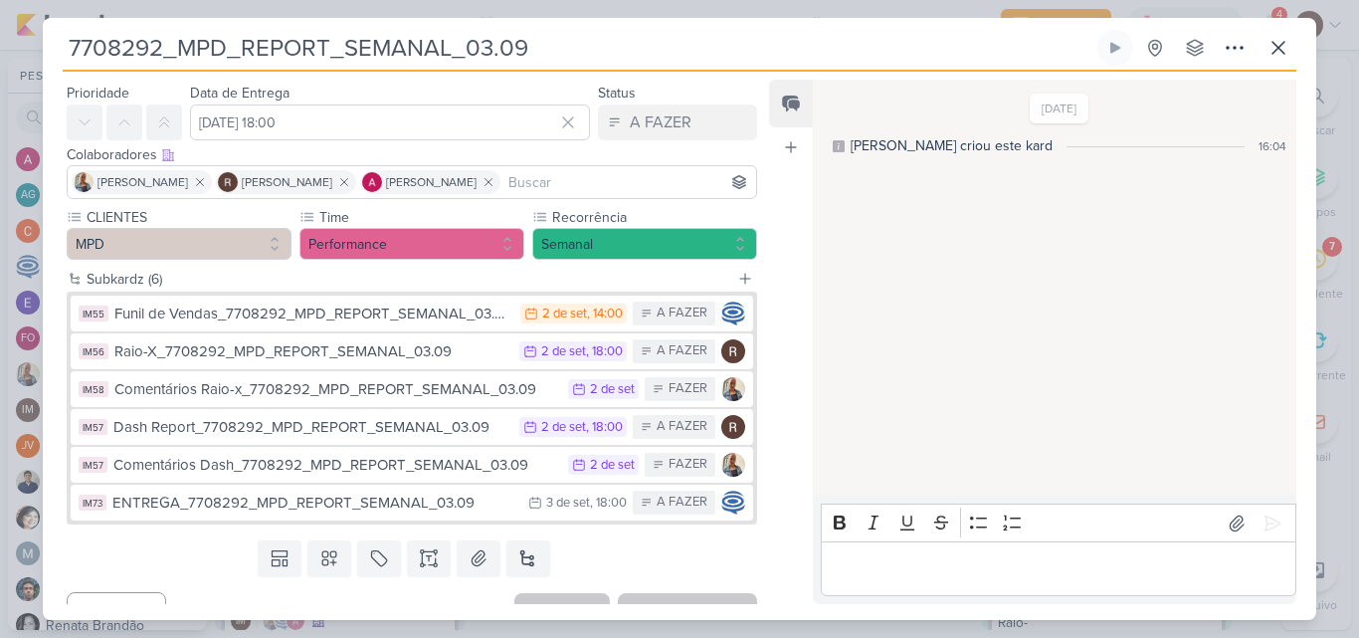
scroll to position [0, 0]
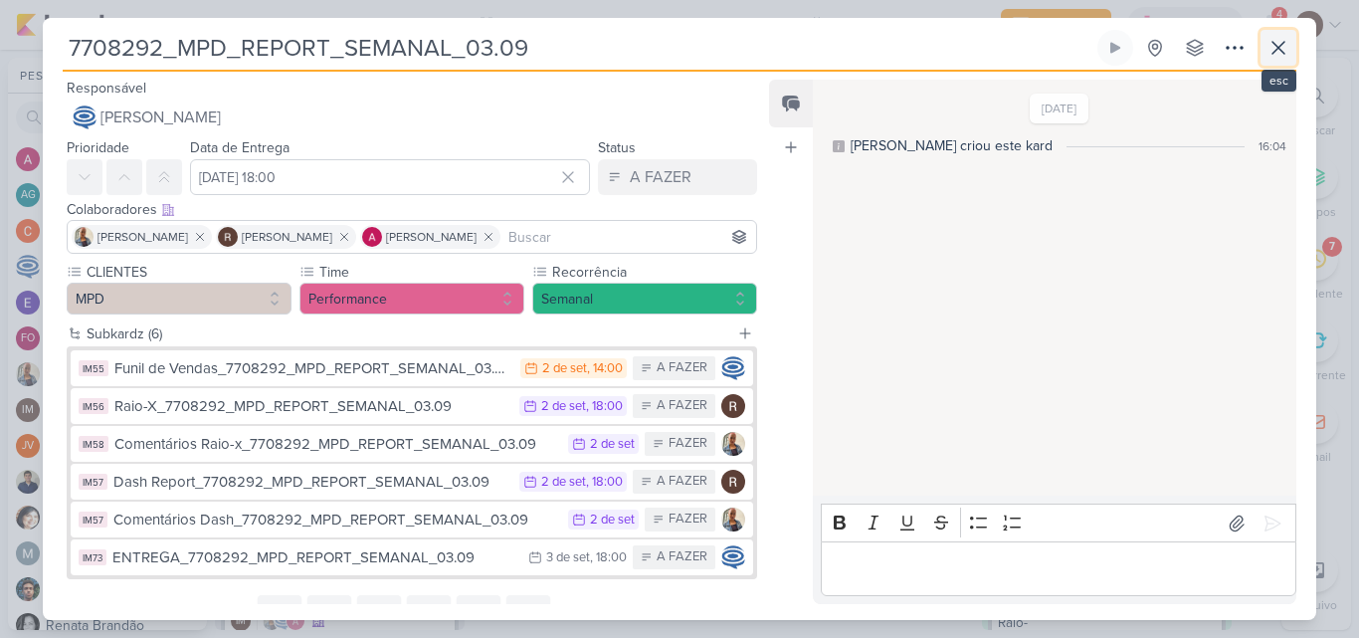
click at [1271, 51] on icon at bounding box center [1279, 48] width 24 height 24
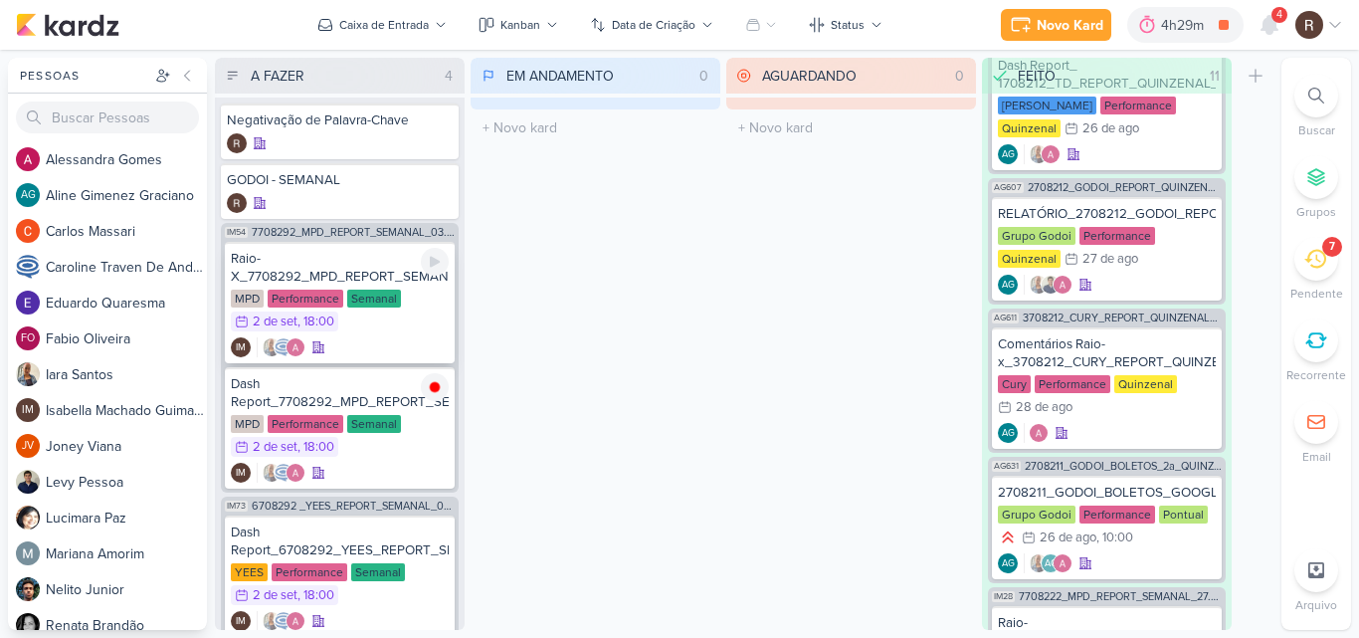
click at [367, 263] on div "Raio-X_7708292_MPD_REPORT_SEMANAL_03.09" at bounding box center [340, 268] width 218 height 36
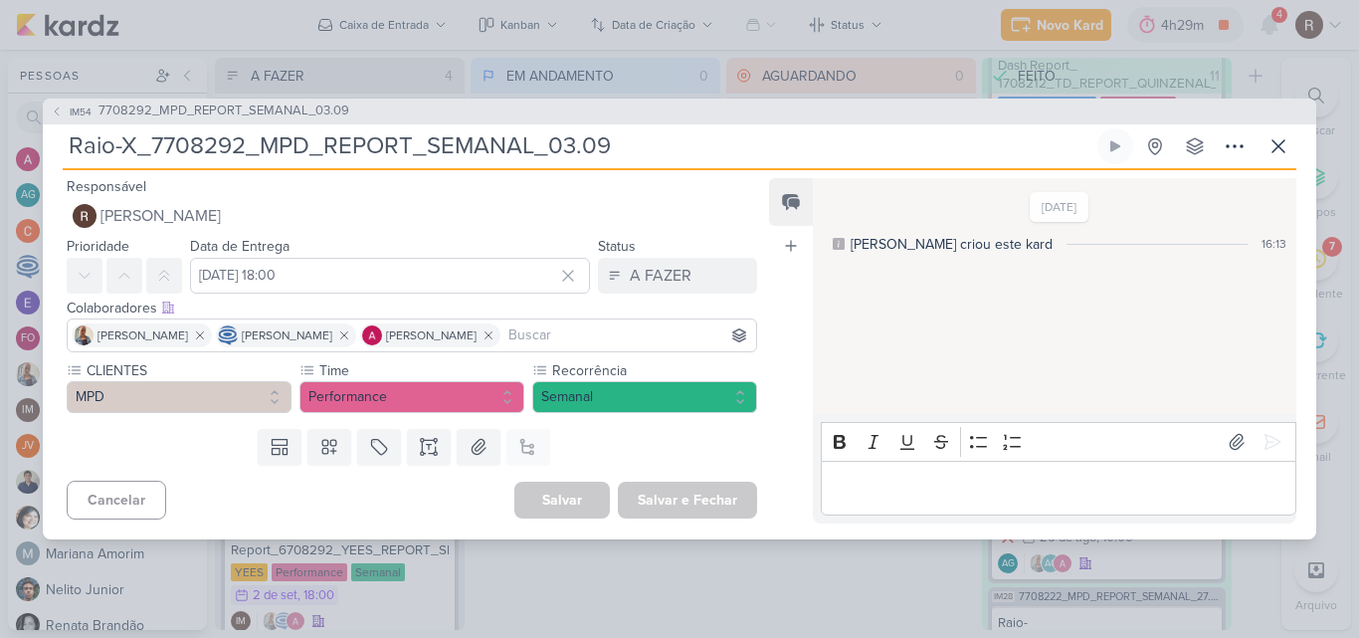
click at [995, 468] on div "Editor editing area: main" at bounding box center [1059, 488] width 476 height 55
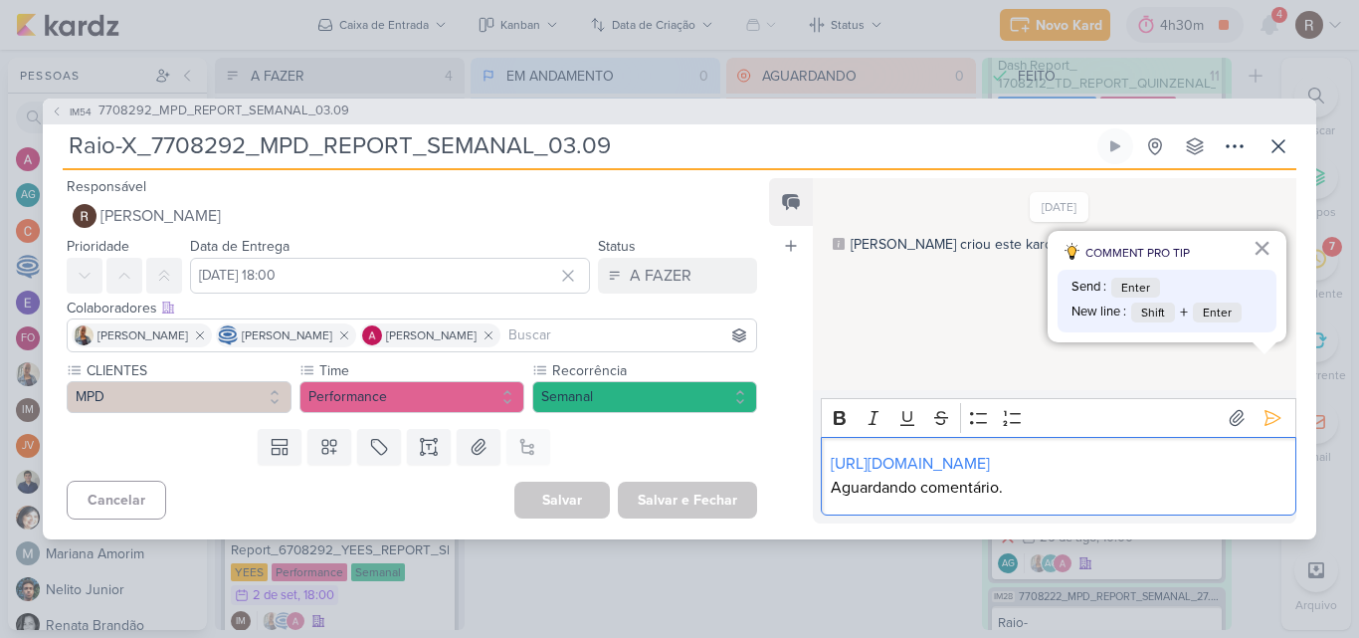
click at [1057, 494] on p "Aguardando comentário." at bounding box center [1058, 488] width 455 height 24
click at [1263, 408] on icon at bounding box center [1273, 418] width 20 height 20
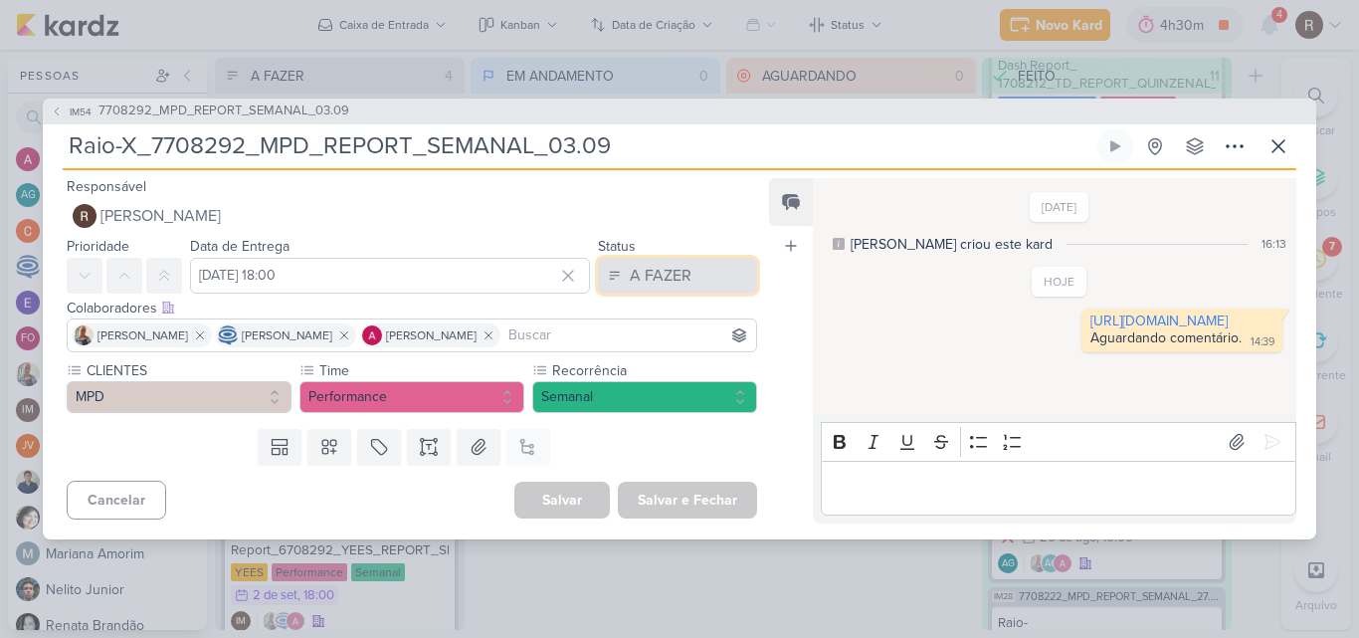
click at [678, 272] on div "A FAZER" at bounding box center [661, 276] width 62 height 24
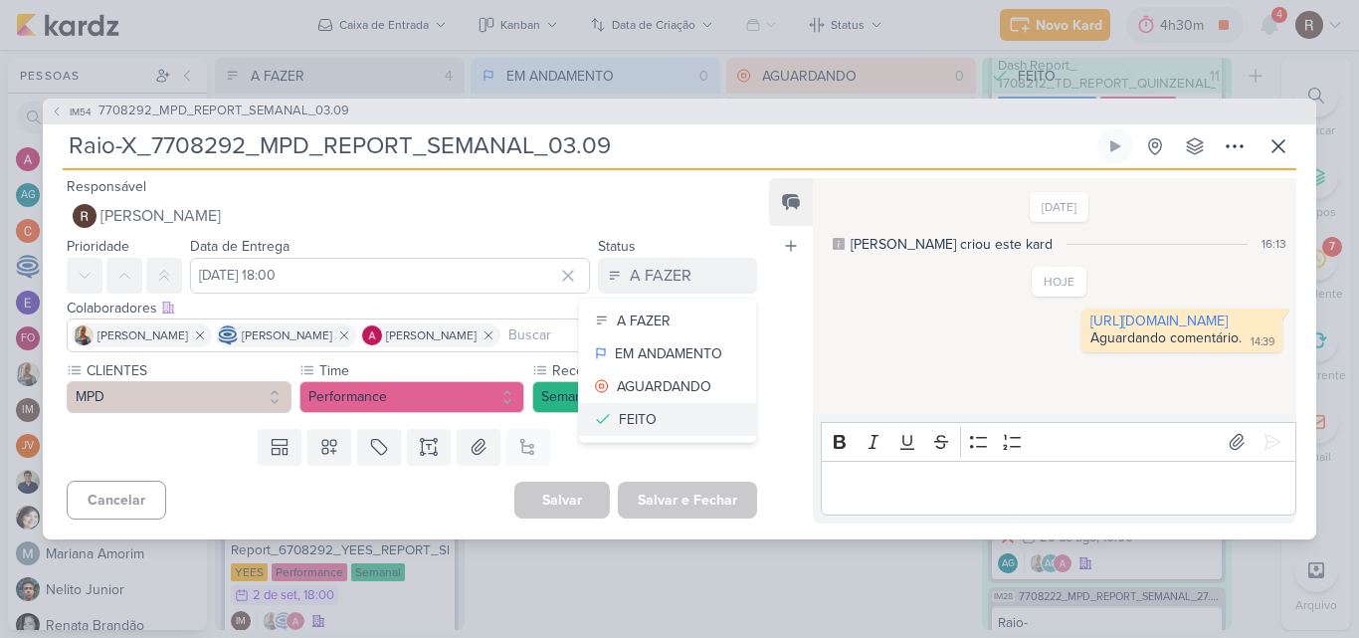
click at [624, 417] on div "FEITO" at bounding box center [638, 419] width 38 height 21
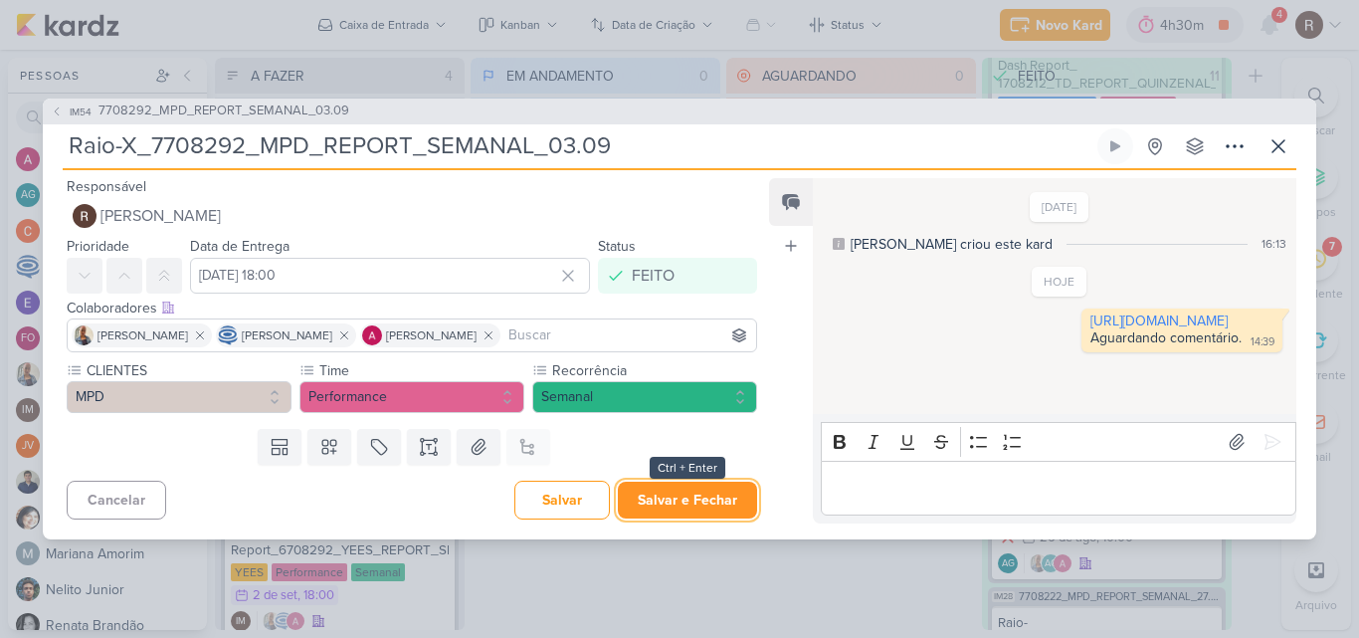
click at [714, 492] on button "Salvar e Fechar" at bounding box center [687, 500] width 139 height 37
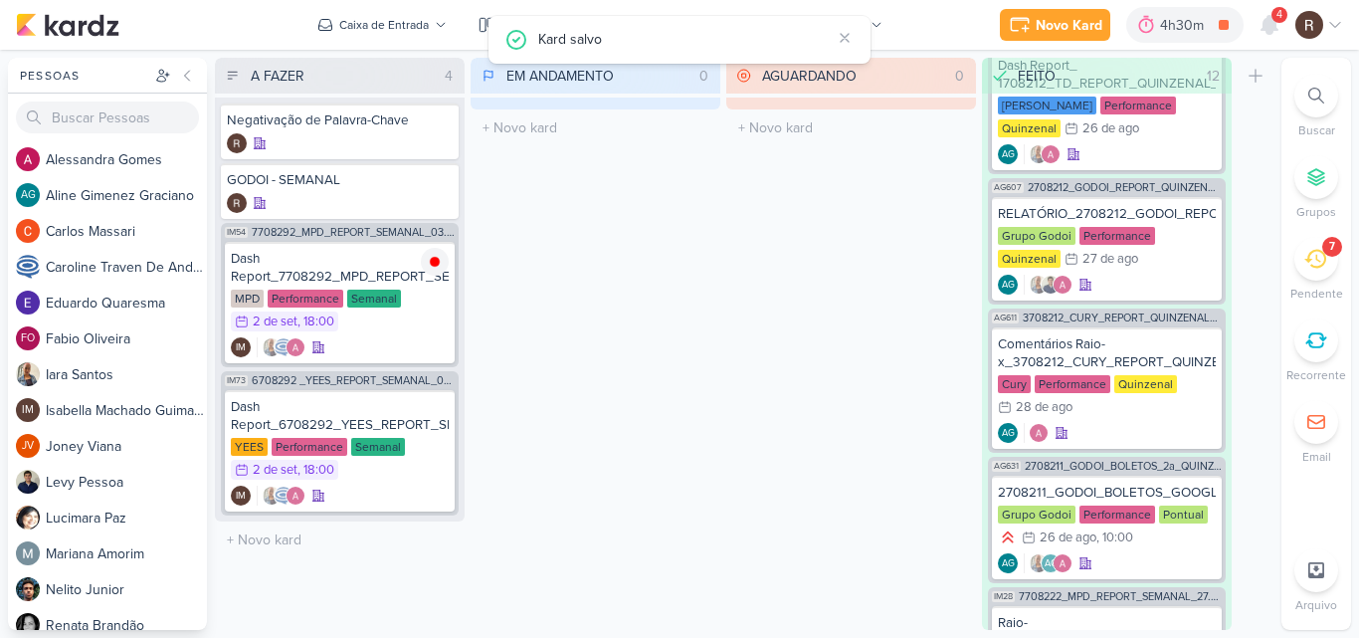
click at [721, 371] on div "A FAZER 4 Mover Para Esquerda Mover Para Direita [GEOGRAPHIC_DATA] Negativação …" at bounding box center [744, 344] width 1059 height 572
click at [1272, 28] on icon at bounding box center [1270, 25] width 16 height 18
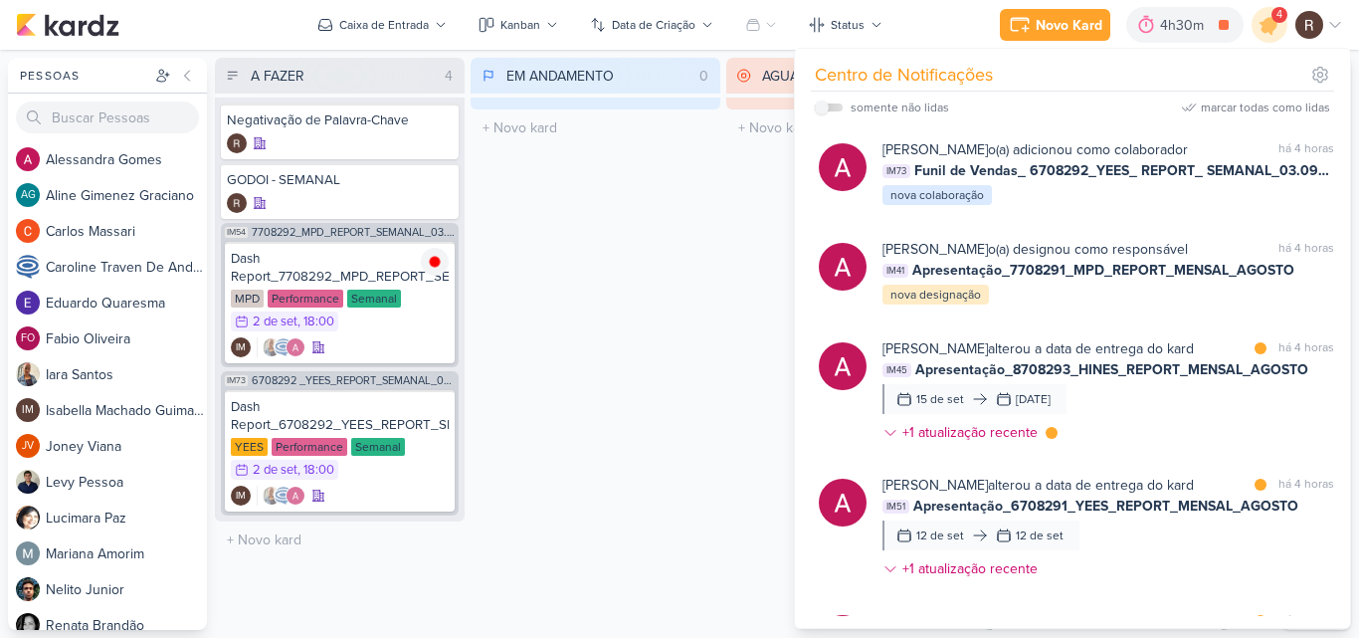
click at [695, 282] on div "EM ANDAMENTO 0 Mover Para Esquerda Mover Para Direita [GEOGRAPHIC_DATA] O títul…" at bounding box center [596, 344] width 250 height 572
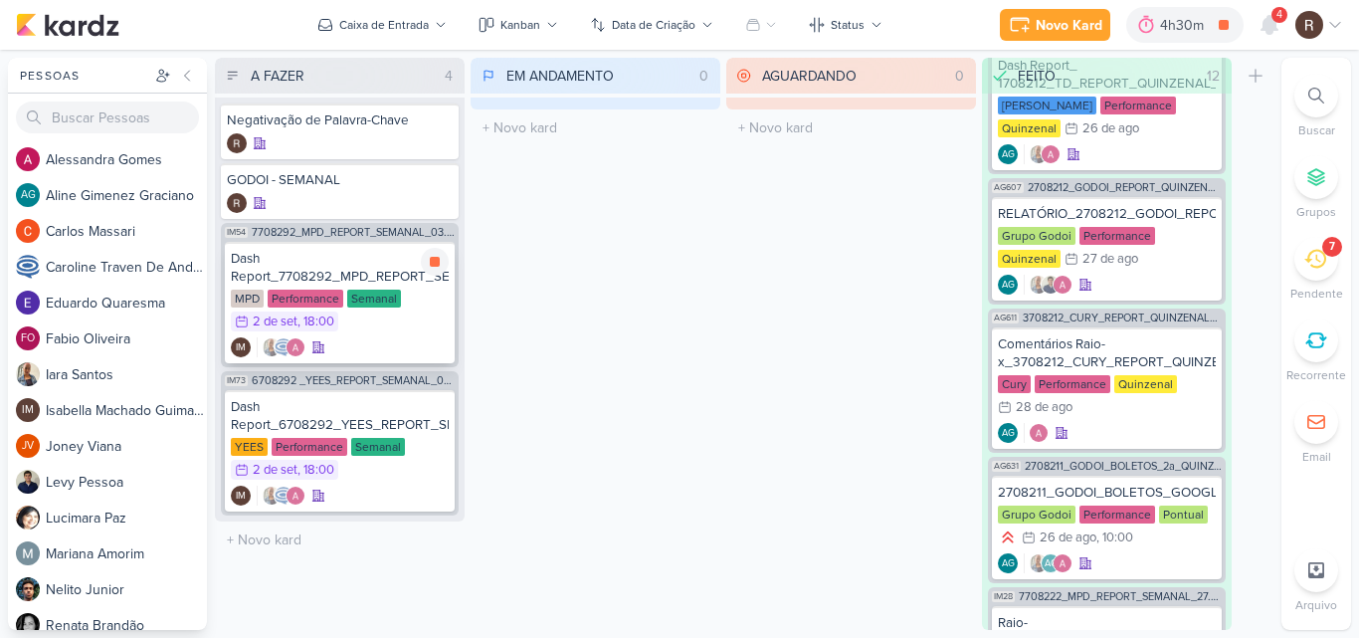
click at [358, 269] on div "Dash Report_7708292_MPD_REPORT_SEMANAL_03.09" at bounding box center [340, 268] width 218 height 36
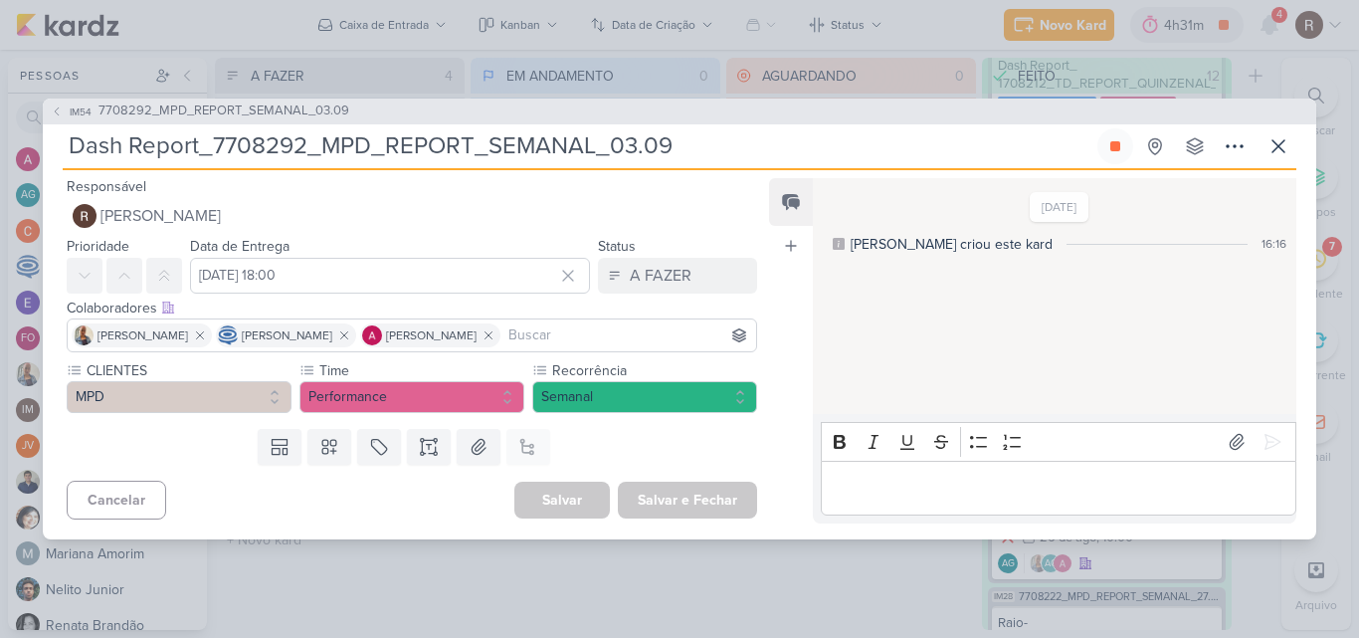
click at [879, 501] on div "Editor editing area: main" at bounding box center [1059, 488] width 476 height 55
click at [905, 485] on p "Editor editing area: main" at bounding box center [1058, 488] width 455 height 24
click at [859, 495] on p "Editor editing area: main" at bounding box center [1058, 488] width 455 height 24
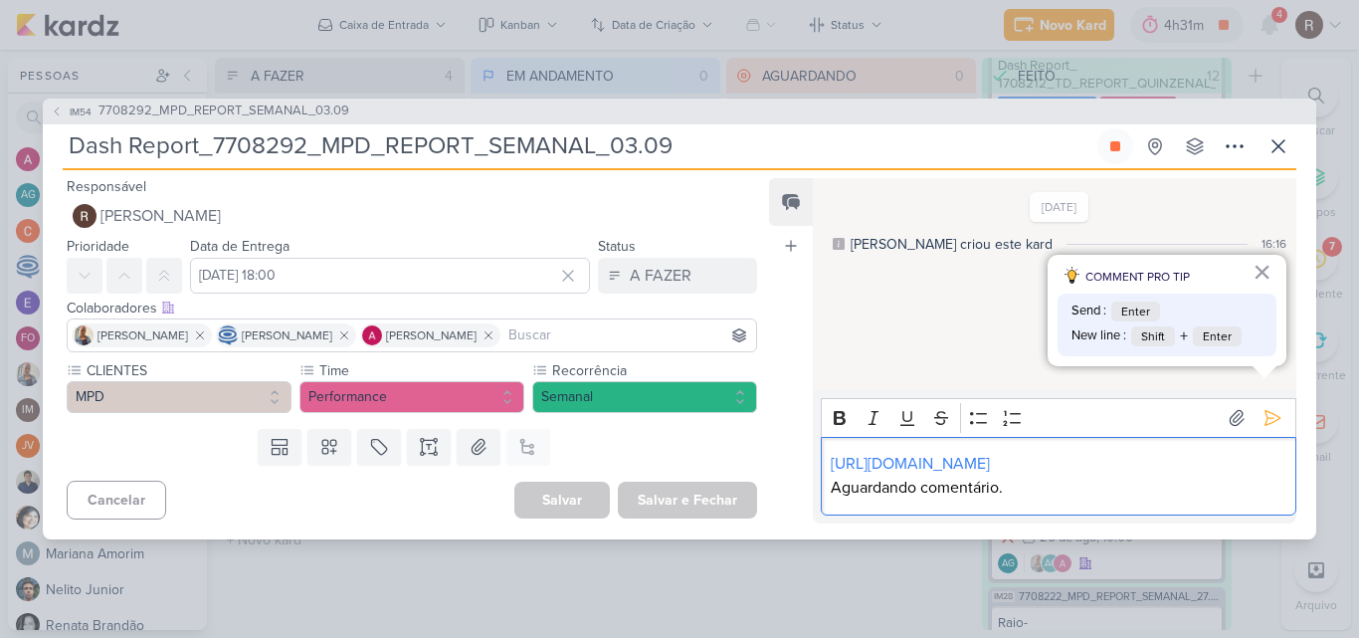
click at [1046, 485] on p "Aguardando comentário." at bounding box center [1058, 488] width 455 height 24
click at [1265, 408] on icon at bounding box center [1273, 418] width 20 height 20
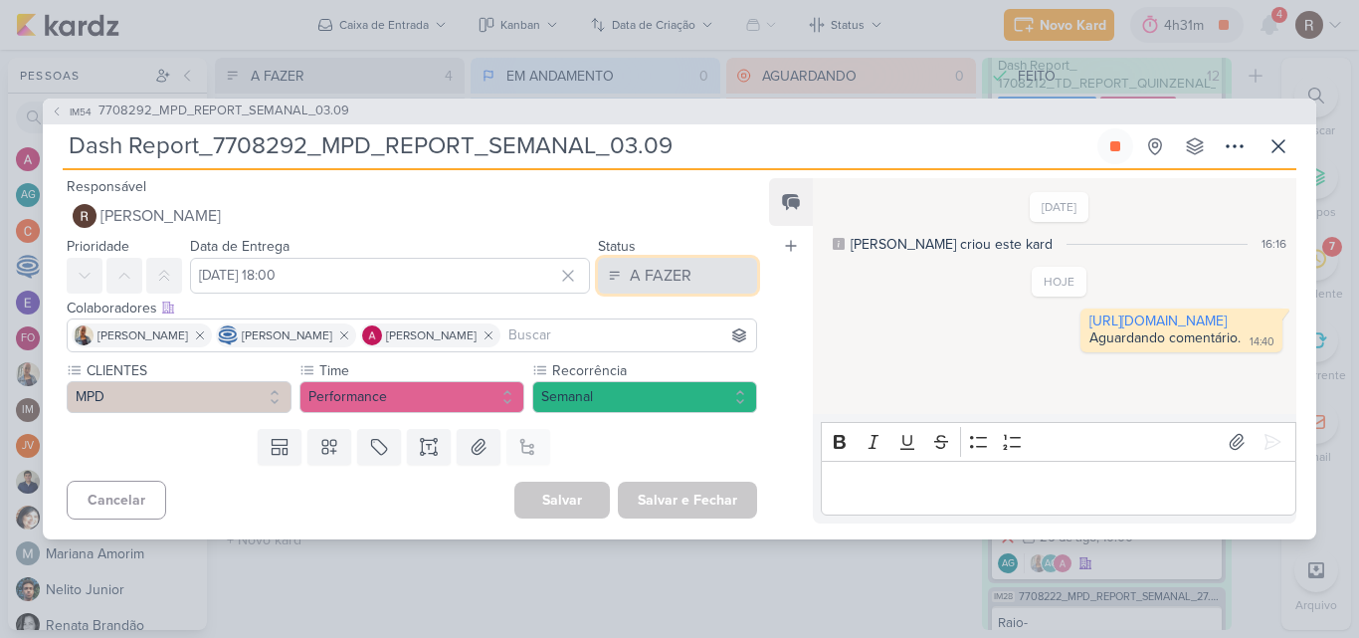
click at [726, 273] on button "A FAZER" at bounding box center [677, 276] width 159 height 36
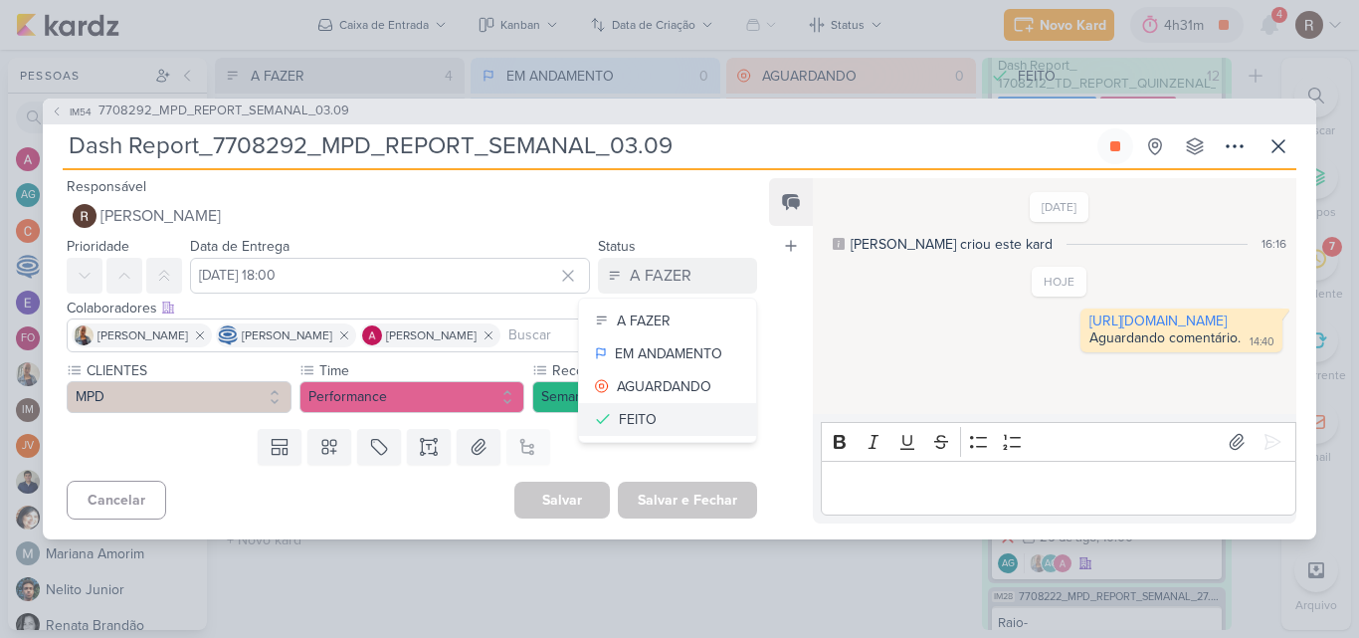
click at [657, 412] on button "FEITO" at bounding box center [667, 419] width 177 height 33
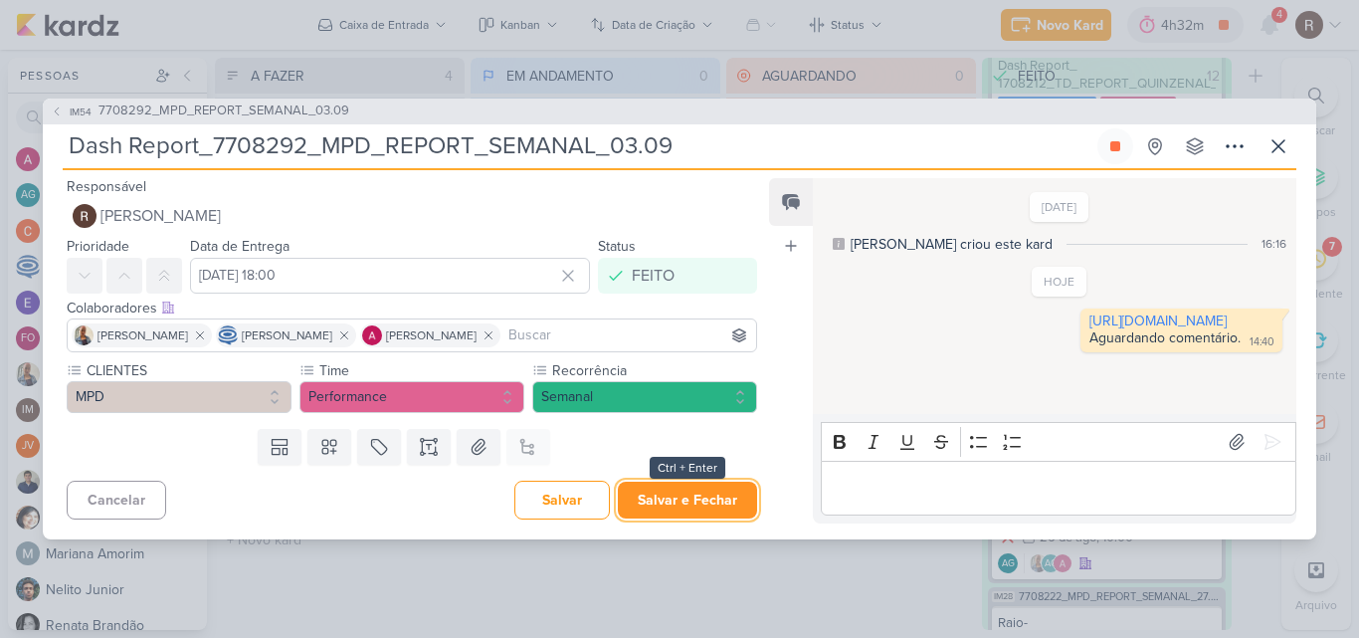
click at [699, 504] on button "Salvar e Fechar" at bounding box center [687, 500] width 139 height 37
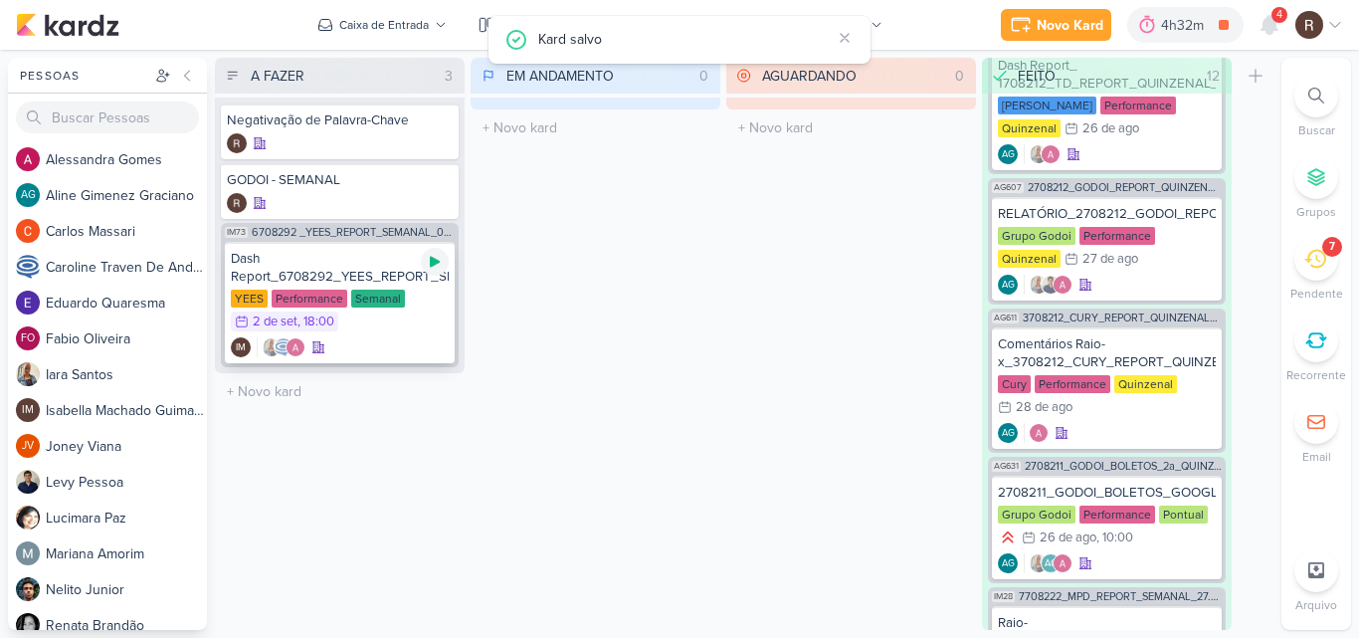
click at [430, 261] on icon at bounding box center [435, 262] width 16 height 16
click at [859, 347] on div "AGUARDANDO 0 Mover Para Esquerda Mover Para Direita [GEOGRAPHIC_DATA] O título …" at bounding box center [851, 344] width 250 height 572
click at [1315, 260] on icon at bounding box center [1316, 259] width 22 height 22
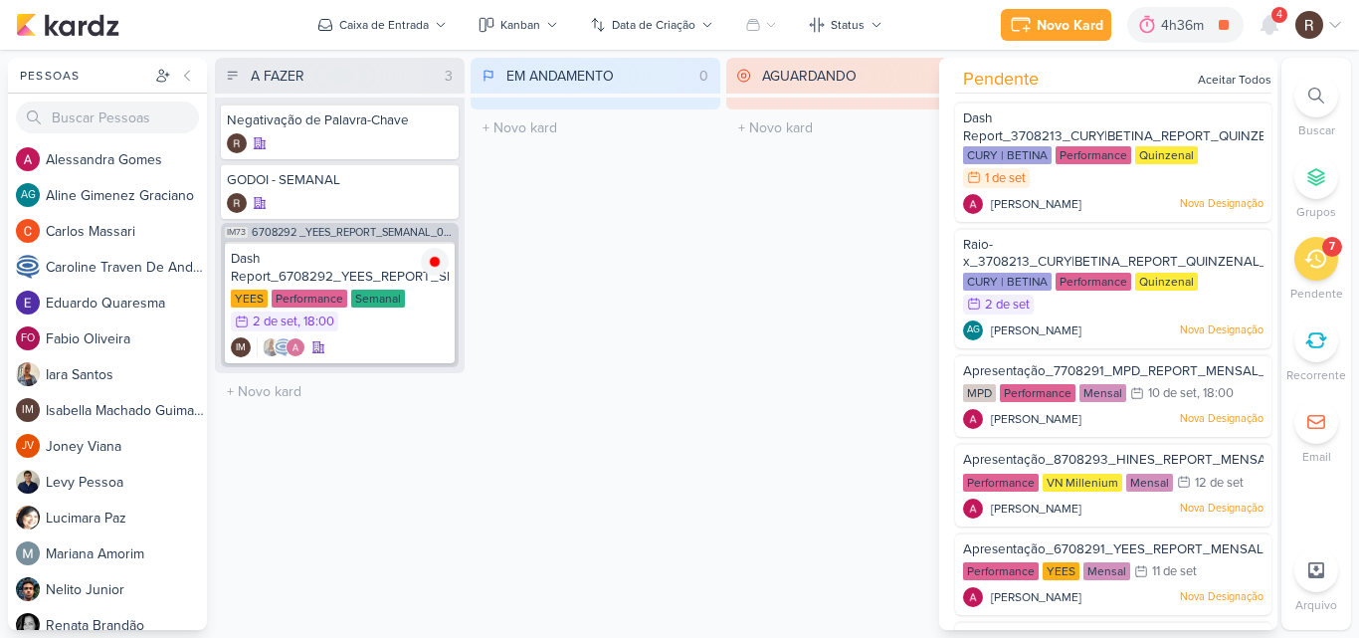
click at [787, 339] on div "AGUARDANDO 0 Mover Para Esquerda Mover Para Direita [GEOGRAPHIC_DATA] O título …" at bounding box center [851, 344] width 250 height 572
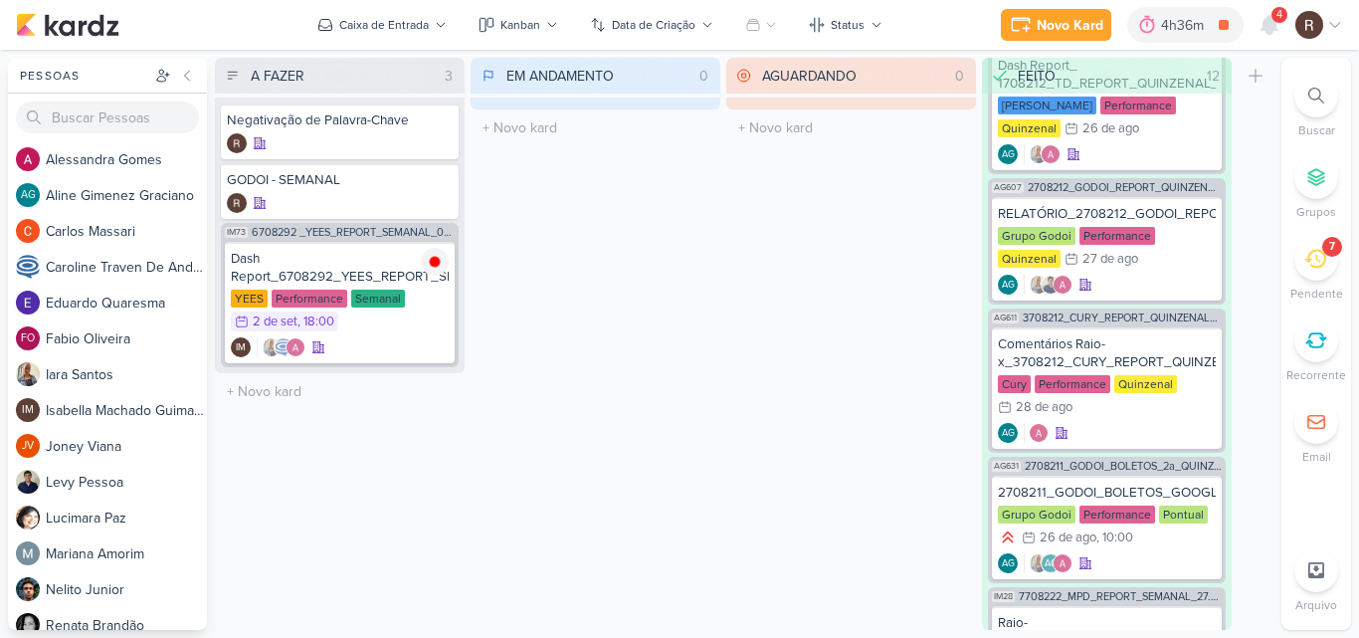
click at [1308, 253] on icon at bounding box center [1316, 259] width 22 height 22
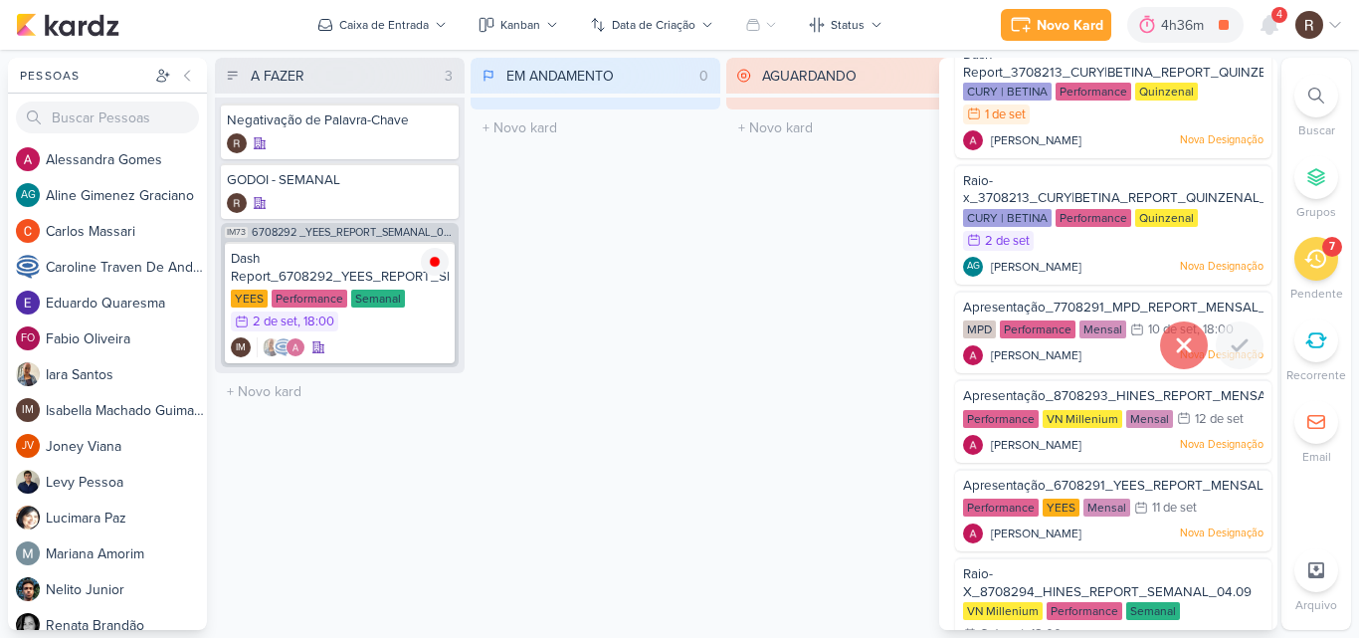
scroll to position [100, 0]
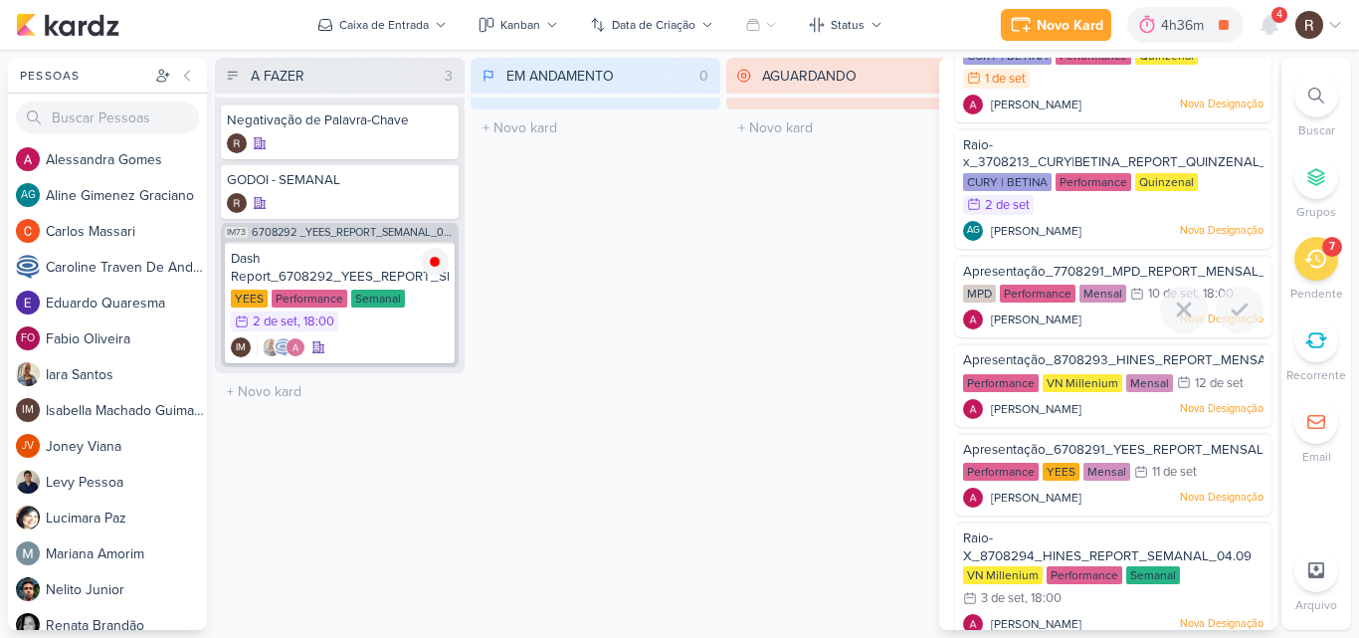
click at [1085, 264] on span "Apresentação_7708291_MPD_REPORT_MENSAL_AGOSTO" at bounding box center [1142, 272] width 358 height 16
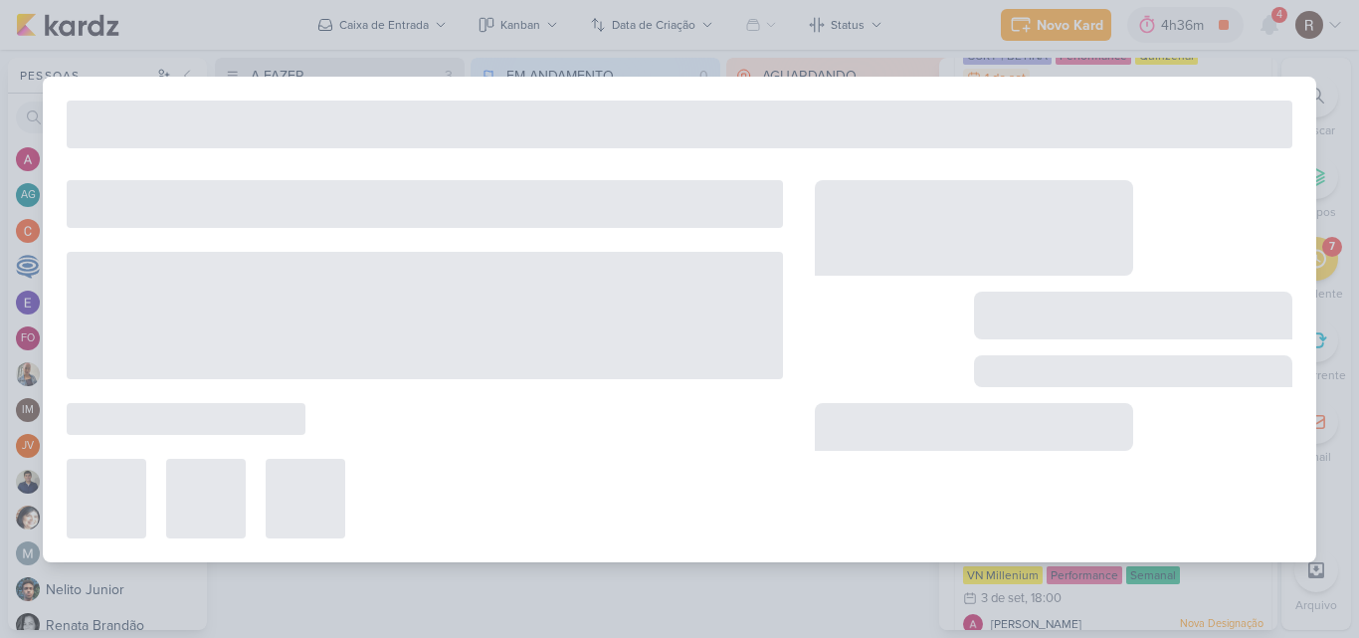
type input "Apresentação_7708291_MPD_REPORT_MENSAL_AGOSTO"
type input "[DATE] 18:00"
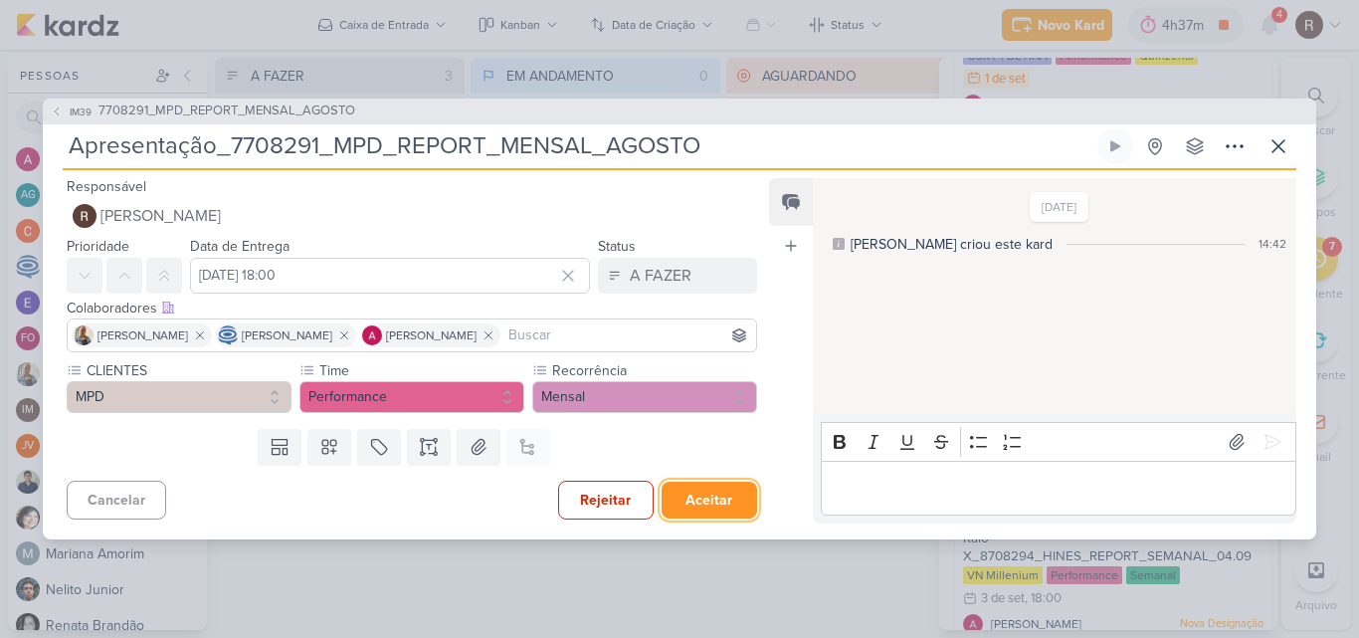
click at [719, 497] on button "Aceitar" at bounding box center [710, 500] width 96 height 37
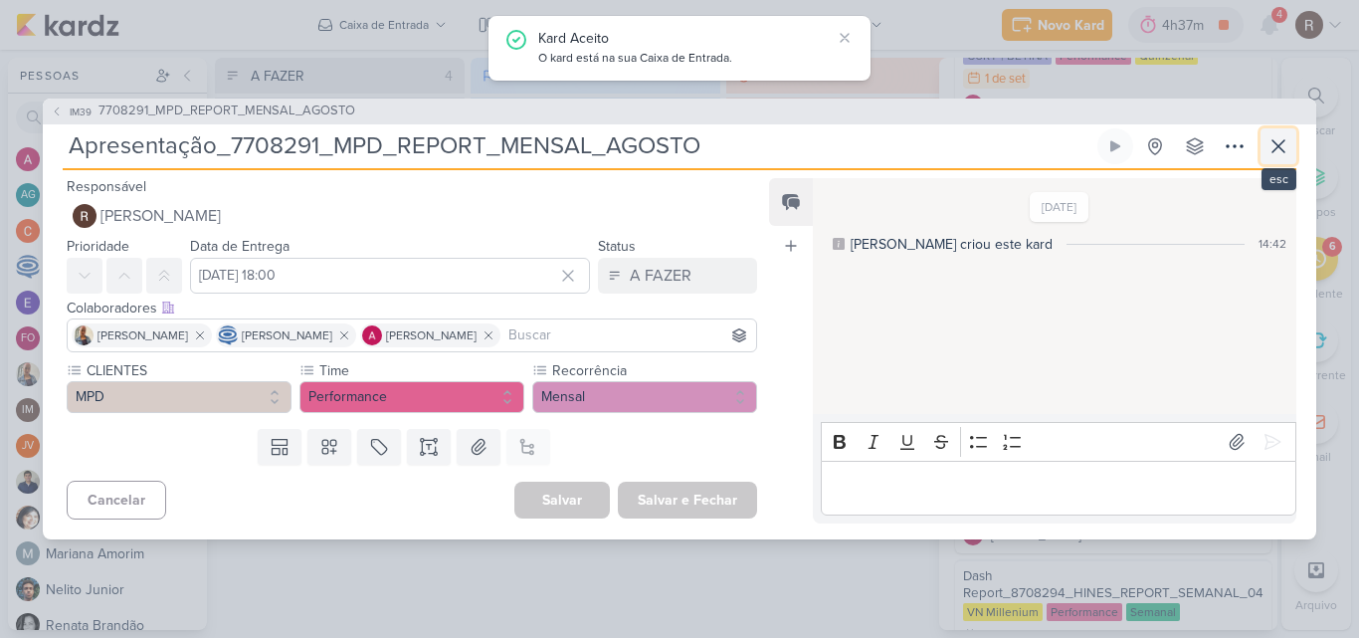
click at [1275, 146] on icon at bounding box center [1279, 146] width 24 height 24
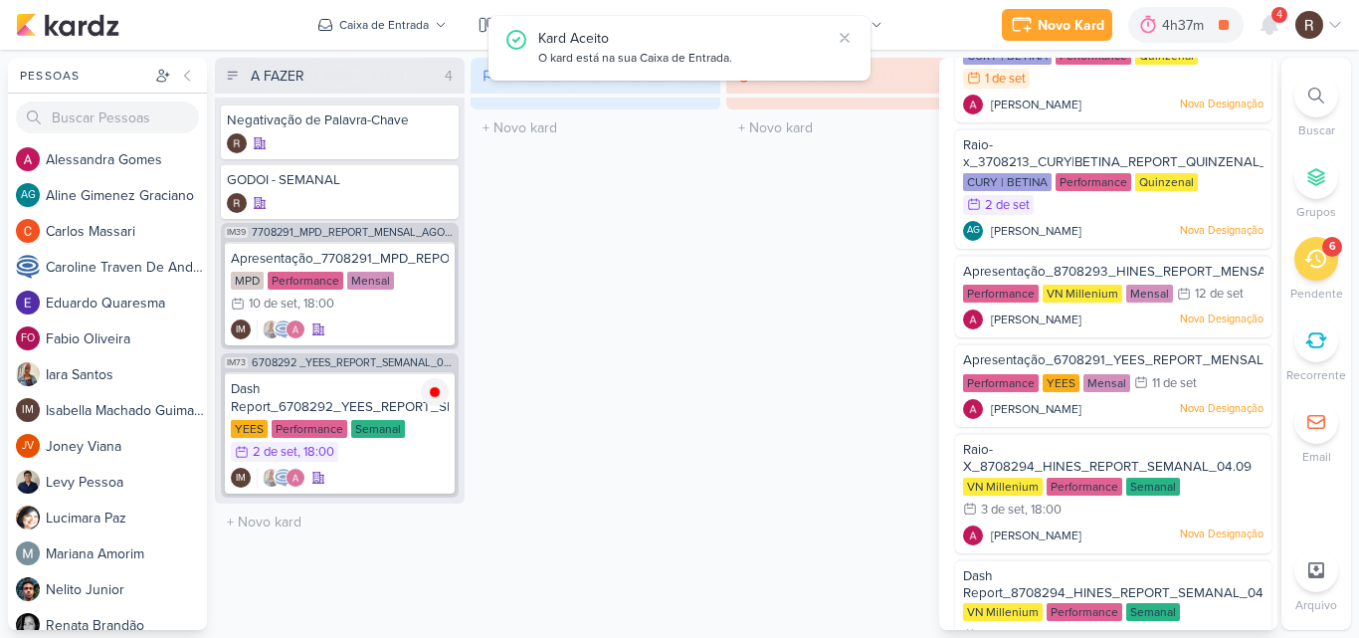
click at [713, 321] on div "EM ANDAMENTO 0 Mover Para Esquerda Mover Para Direita [GEOGRAPHIC_DATA] O títul…" at bounding box center [596, 344] width 250 height 572
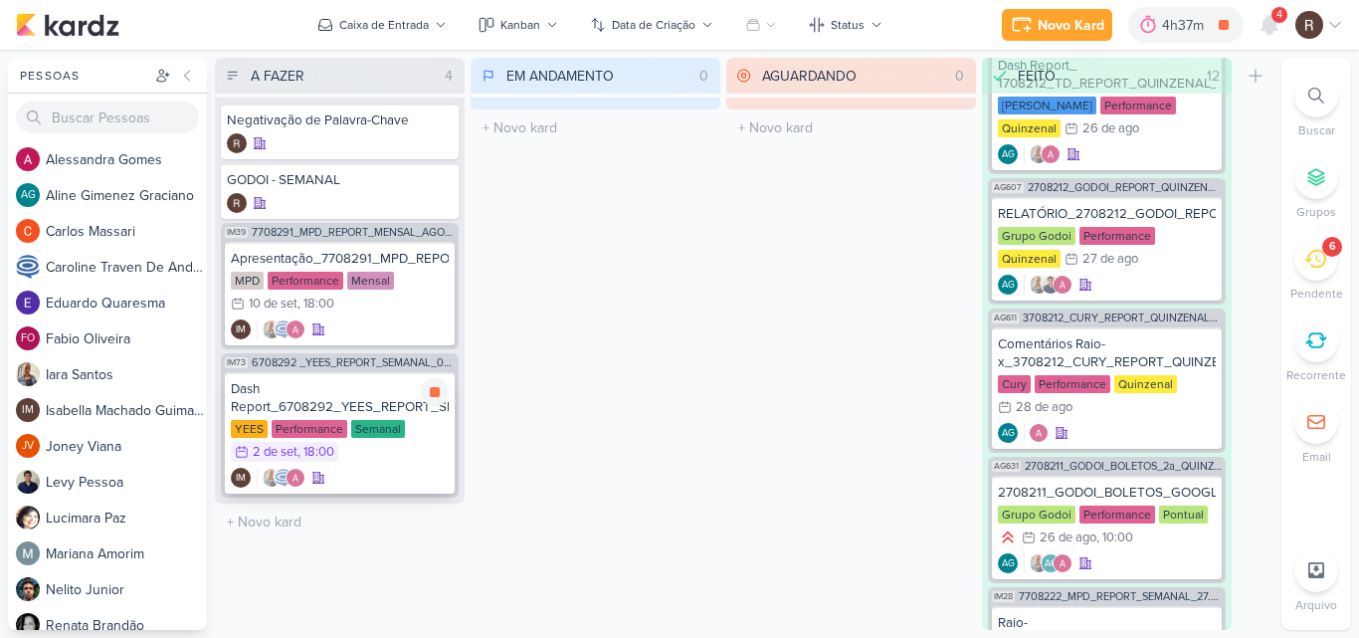
click at [364, 397] on div "Dash Report_6708292_YEES_REPORT_SEMANAL_03.09_COMERCIAL" at bounding box center [340, 398] width 218 height 36
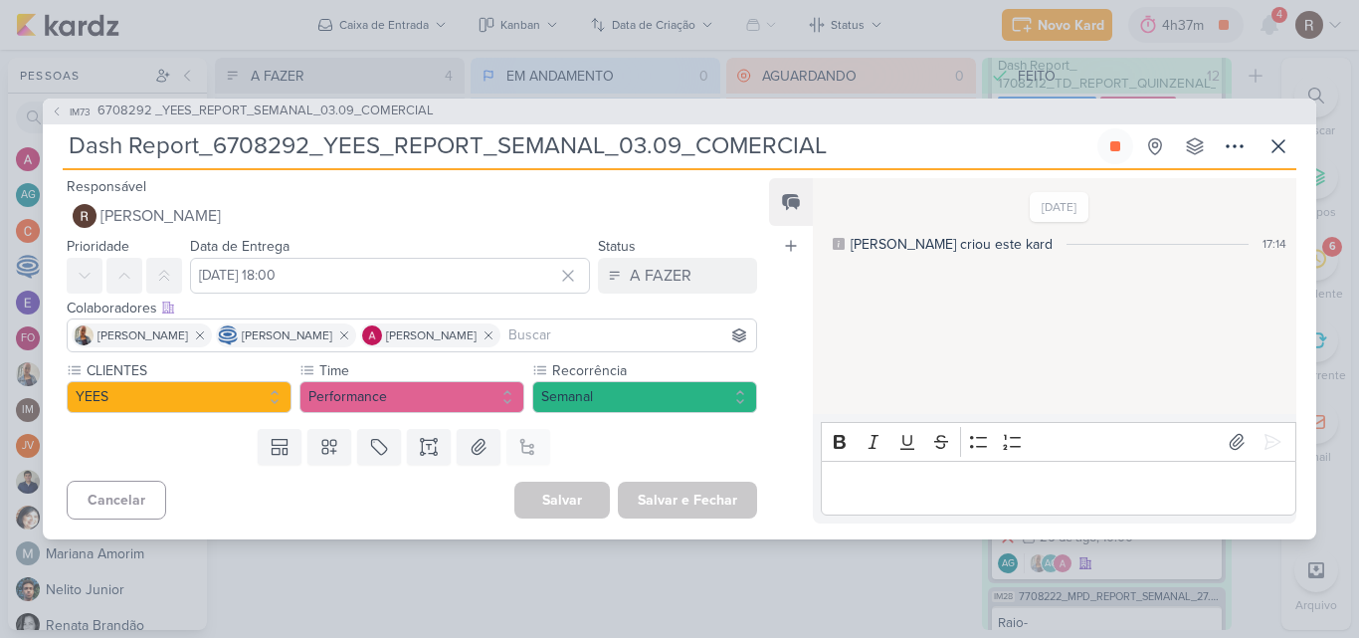
click at [924, 494] on p "Editor editing area: main" at bounding box center [1058, 488] width 455 height 24
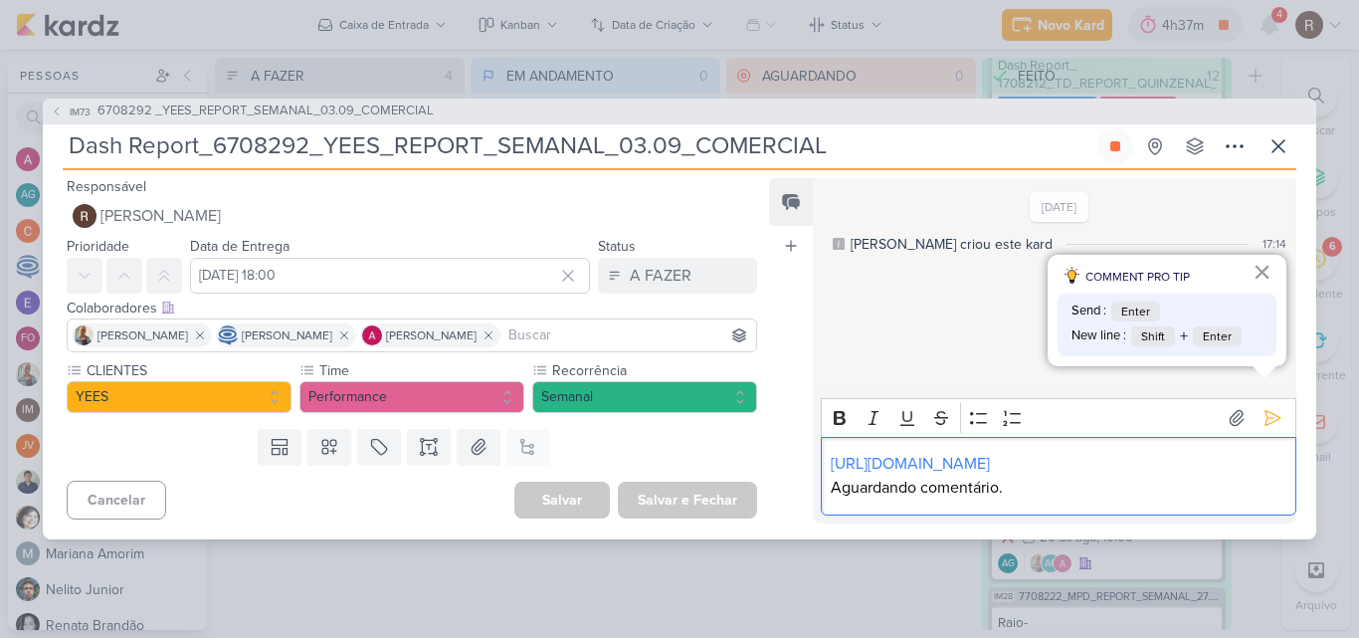
click at [1014, 495] on p "Aguardando comentário." at bounding box center [1058, 488] width 455 height 24
click at [1263, 408] on icon at bounding box center [1273, 418] width 20 height 20
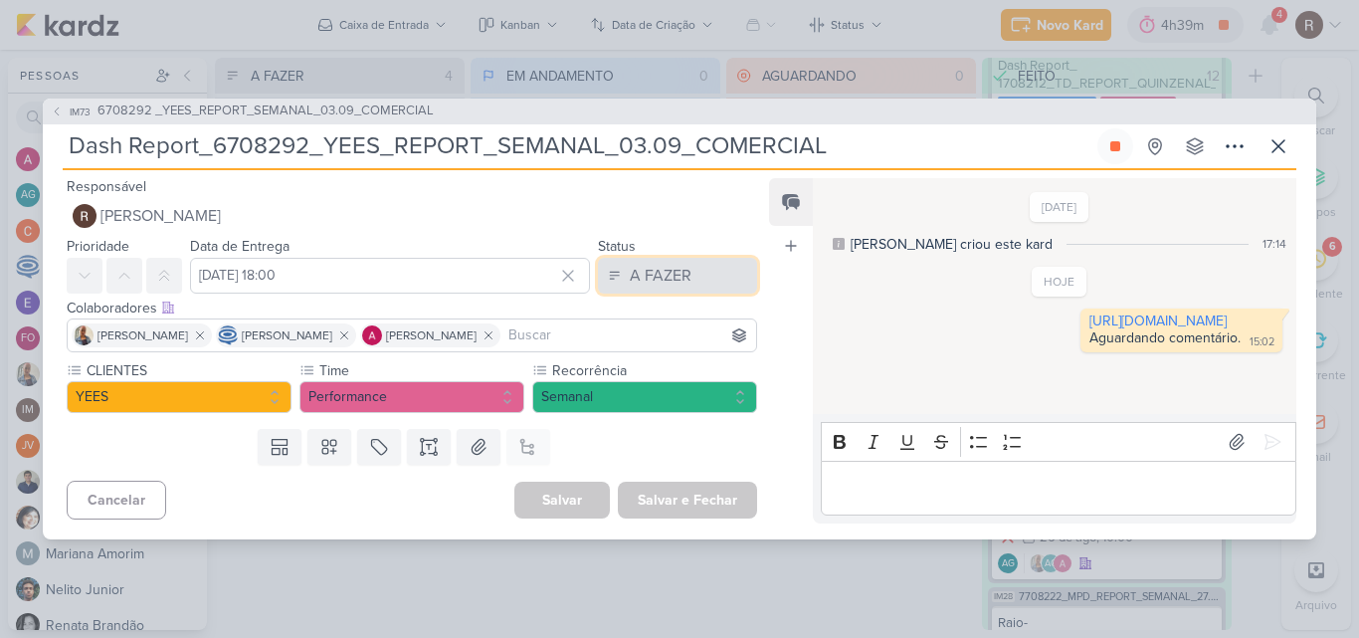
click at [677, 274] on div "A FAZER" at bounding box center [661, 276] width 62 height 24
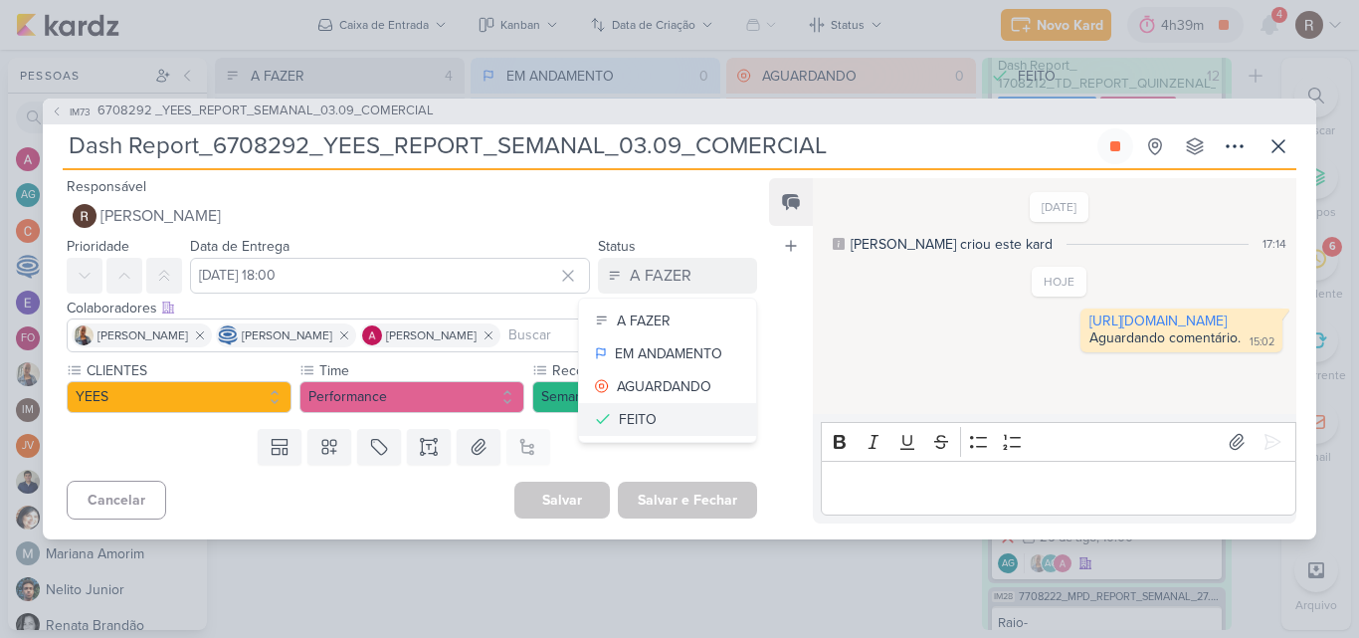
click at [659, 408] on button "FEITO" at bounding box center [667, 419] width 177 height 33
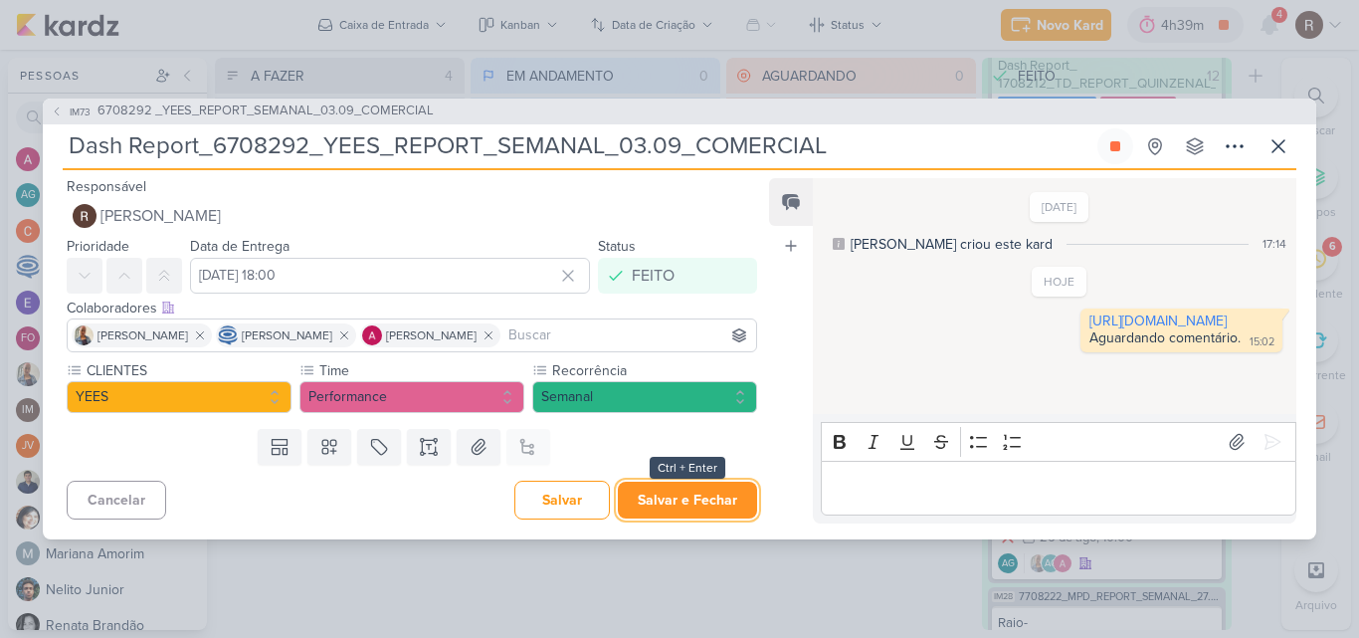
click at [708, 499] on button "Salvar e Fechar" at bounding box center [687, 500] width 139 height 37
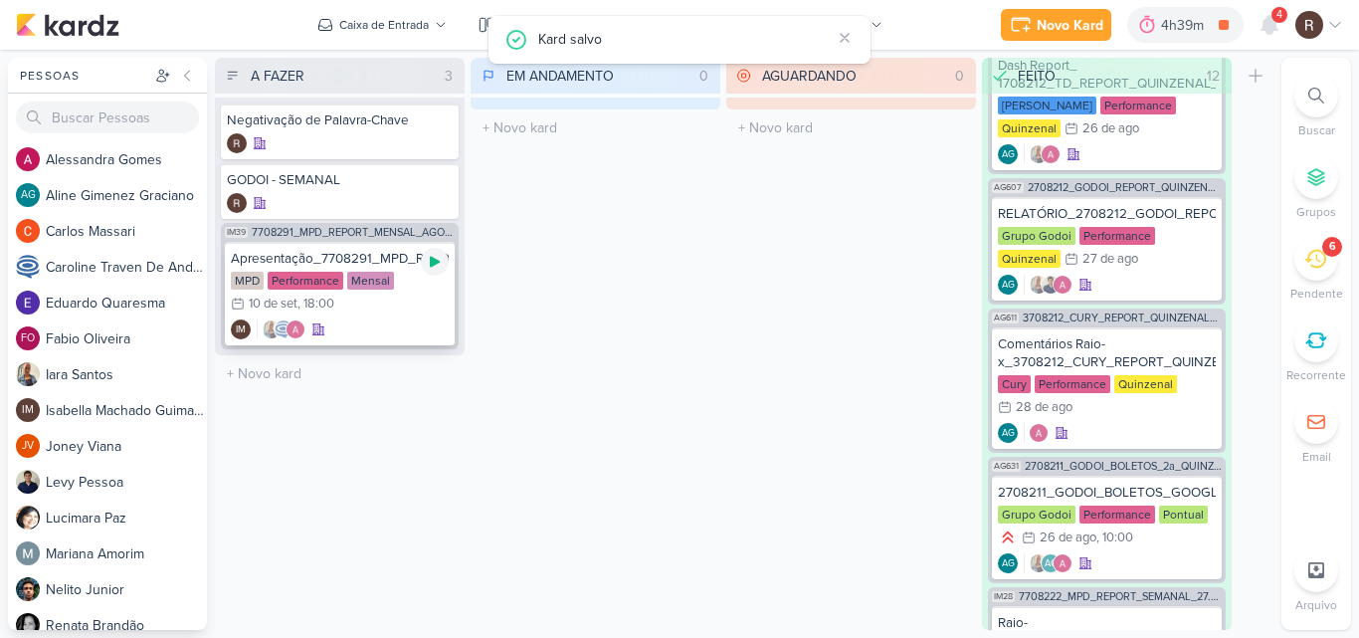
click at [432, 261] on icon at bounding box center [435, 262] width 10 height 11
